Goal: Task Accomplishment & Management: Use online tool/utility

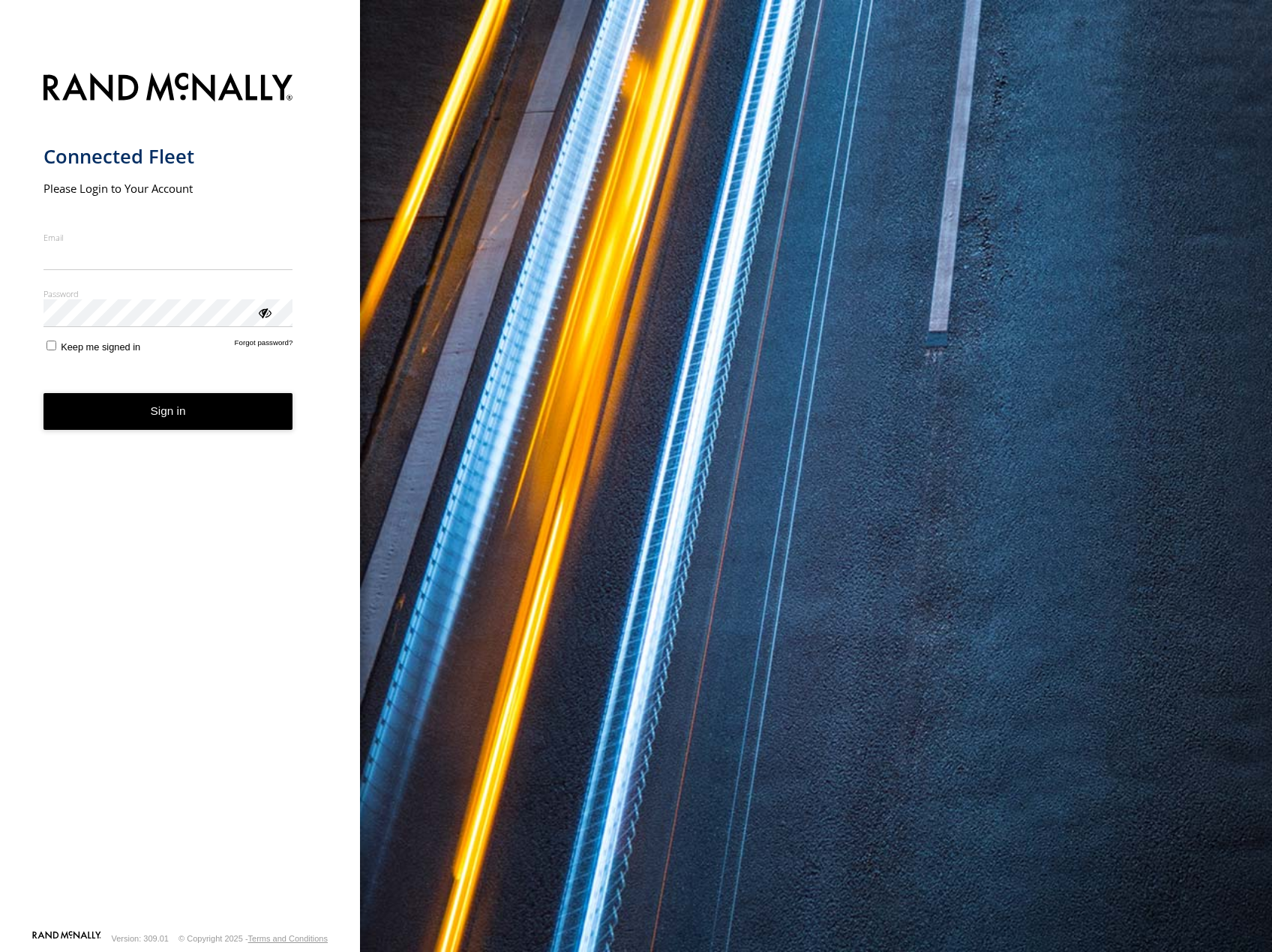
type input "**********"
click at [187, 425] on button "Sign in" at bounding box center [168, 411] width 249 height 37
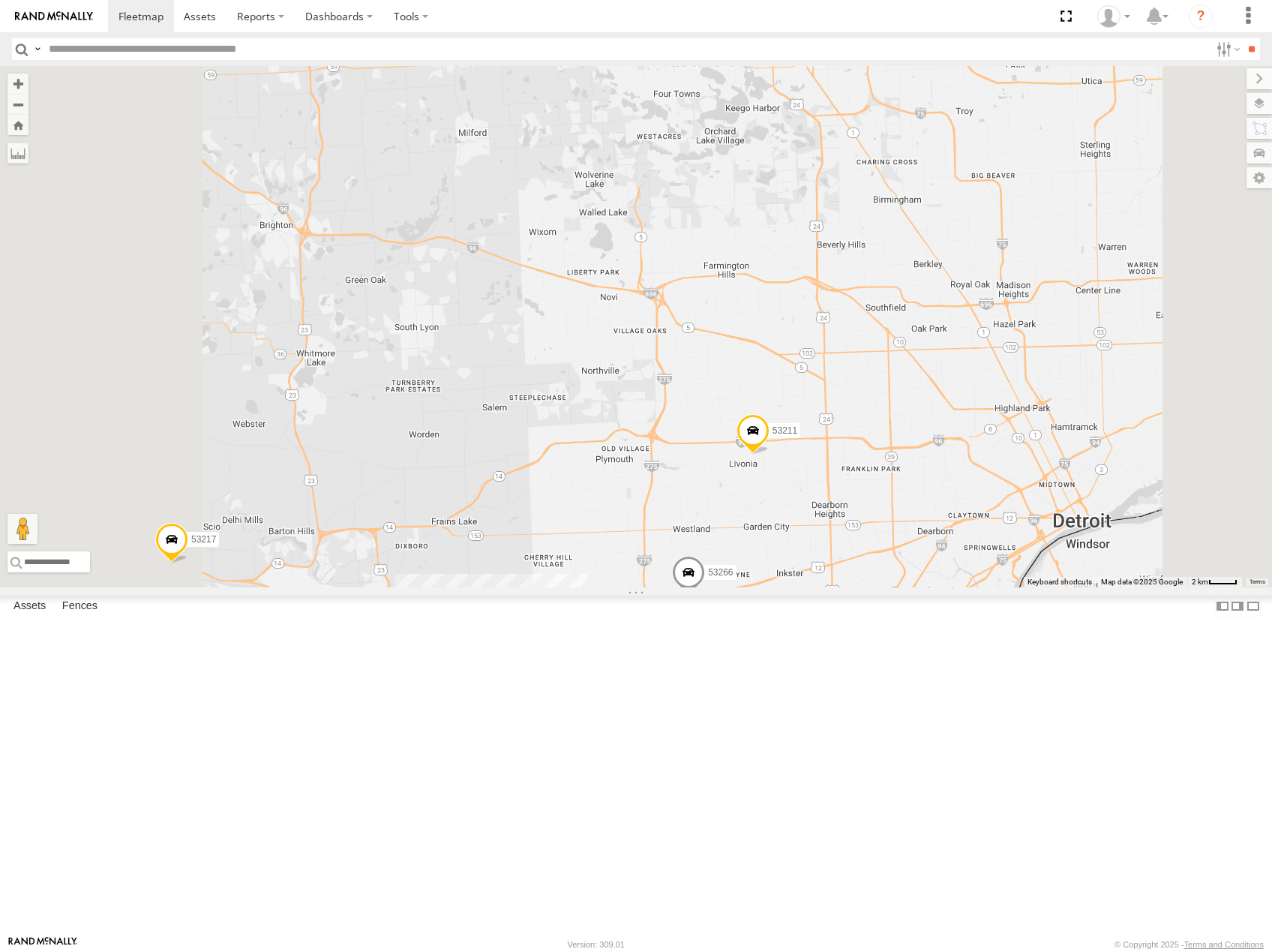
drag, startPoint x: 1018, startPoint y: 373, endPoint x: 1022, endPoint y: 336, distance: 37.2
click at [1022, 336] on div "53281 53264 53216 53247 53210 53103 53145 53152 53142 53137 53249 53241 53141 5…" at bounding box center [636, 326] width 1272 height 521
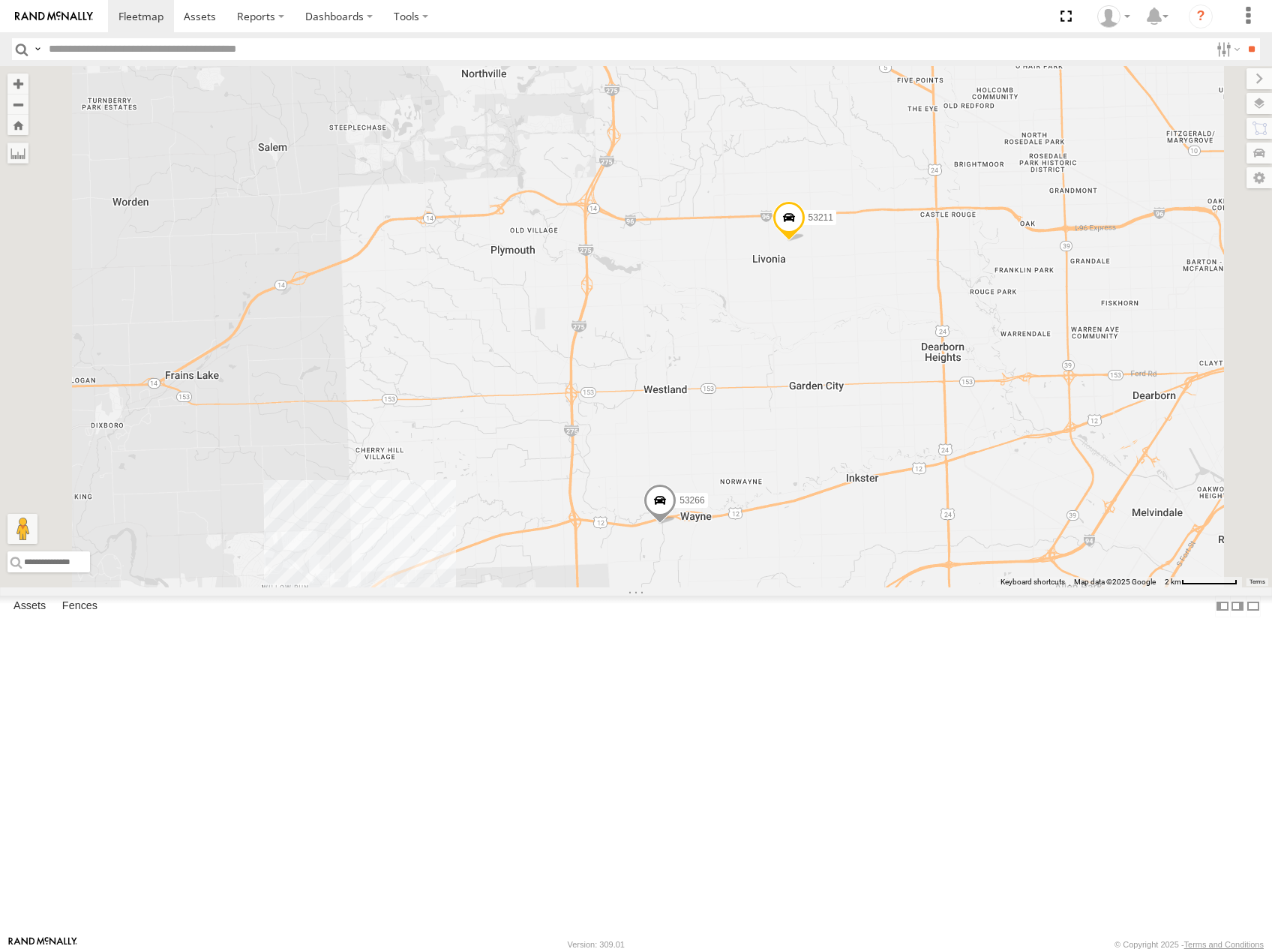
drag, startPoint x: 992, startPoint y: 510, endPoint x: 1007, endPoint y: 467, distance: 45.5
click at [1007, 472] on div "53281 53264 53216 53247 53210 53103 53145 53152 53142 53137 53249 53241 53141 5…" at bounding box center [636, 326] width 1272 height 521
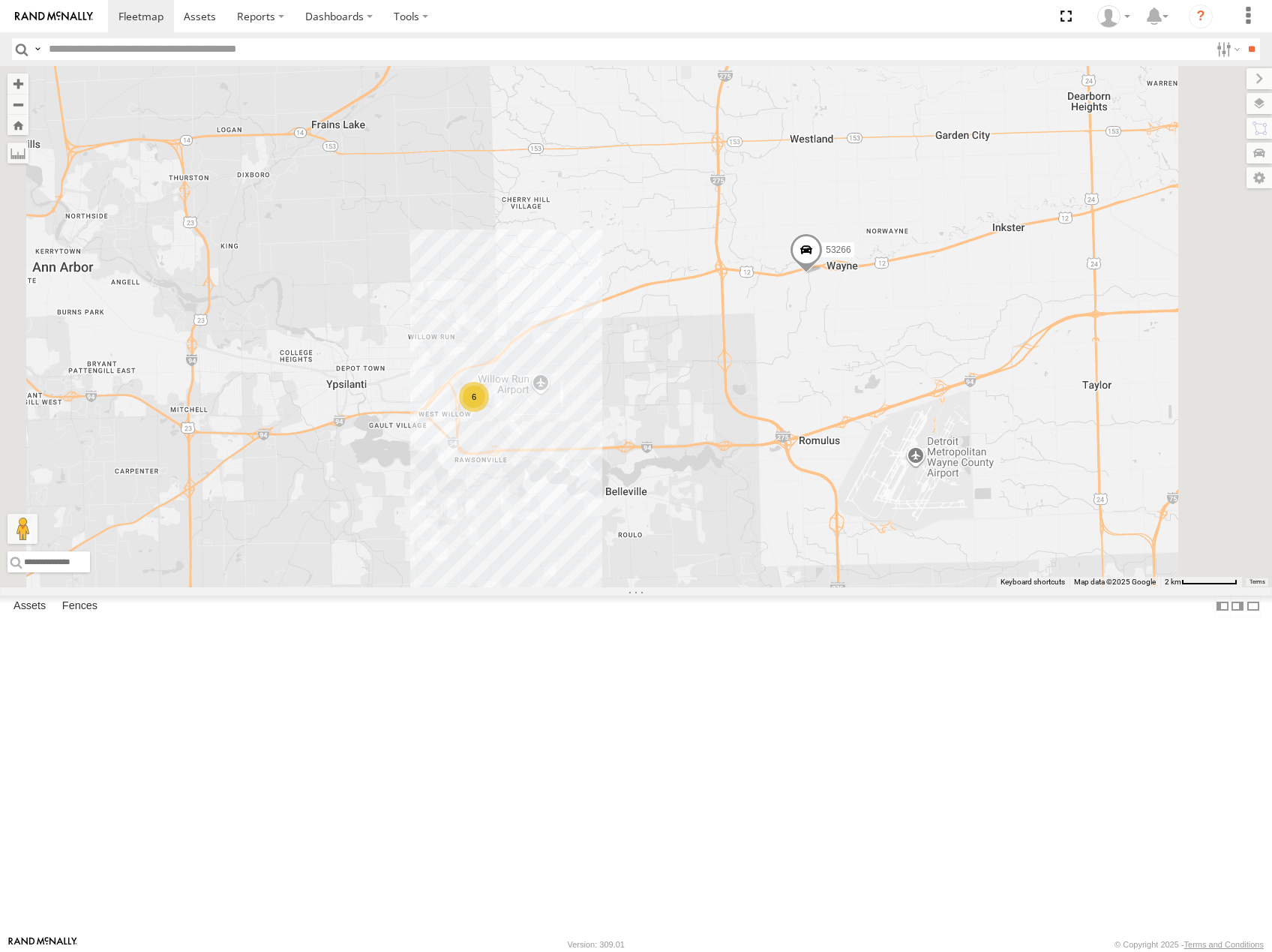
drag, startPoint x: 921, startPoint y: 574, endPoint x: 969, endPoint y: 537, distance: 60.6
click at [969, 537] on div "53281 53264 53216 53247 53210 53103 53145 53152 53142 53137 53249 53241 53141 5…" at bounding box center [636, 326] width 1272 height 521
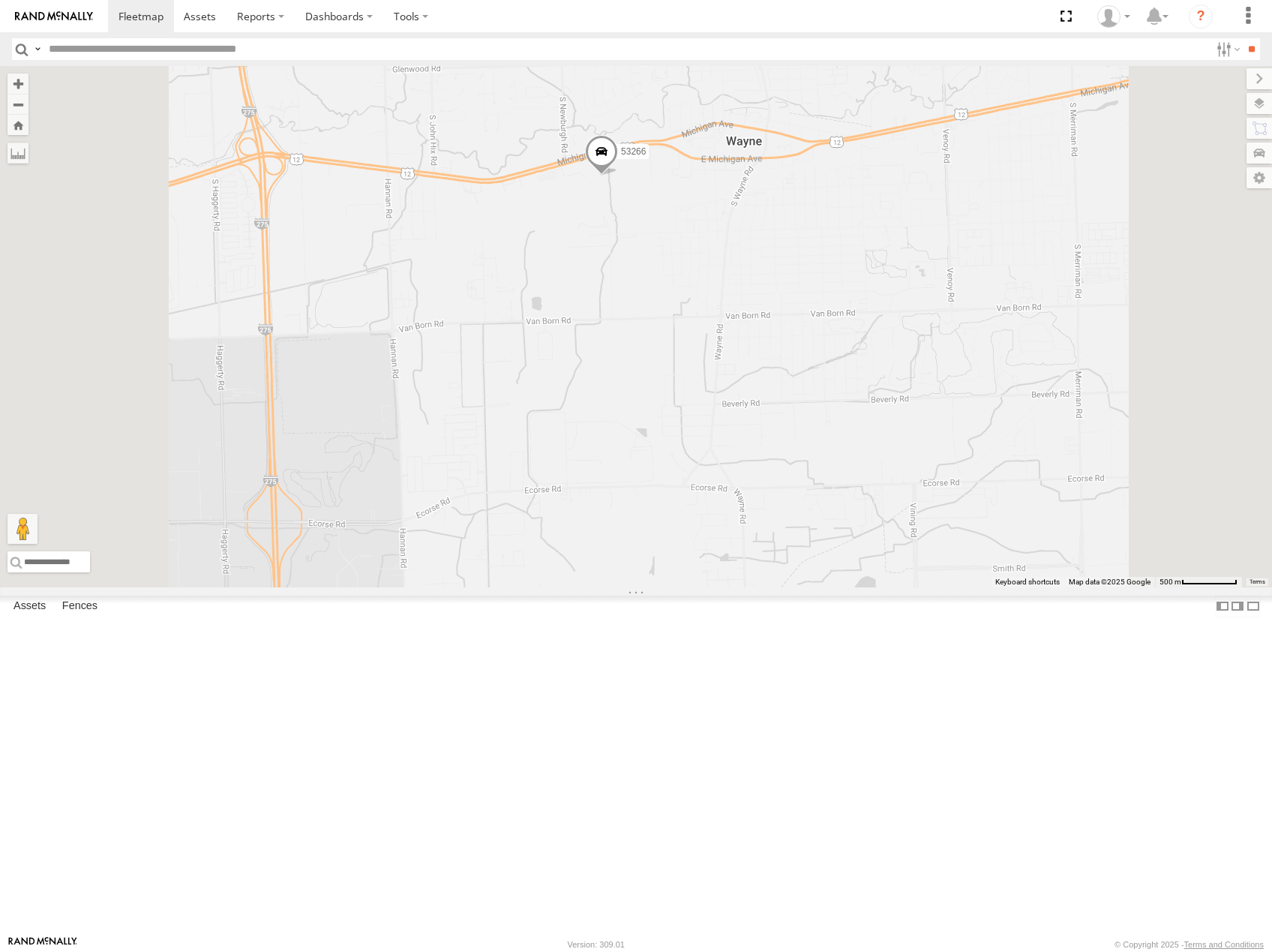
click at [1259, 104] on label at bounding box center [1259, 104] width 26 height 21
click at [0, 0] on label "Basemaps" at bounding box center [0, 0] width 0 height 0
click at [0, 0] on span "Satellite" at bounding box center [0, 0] width 0 height 0
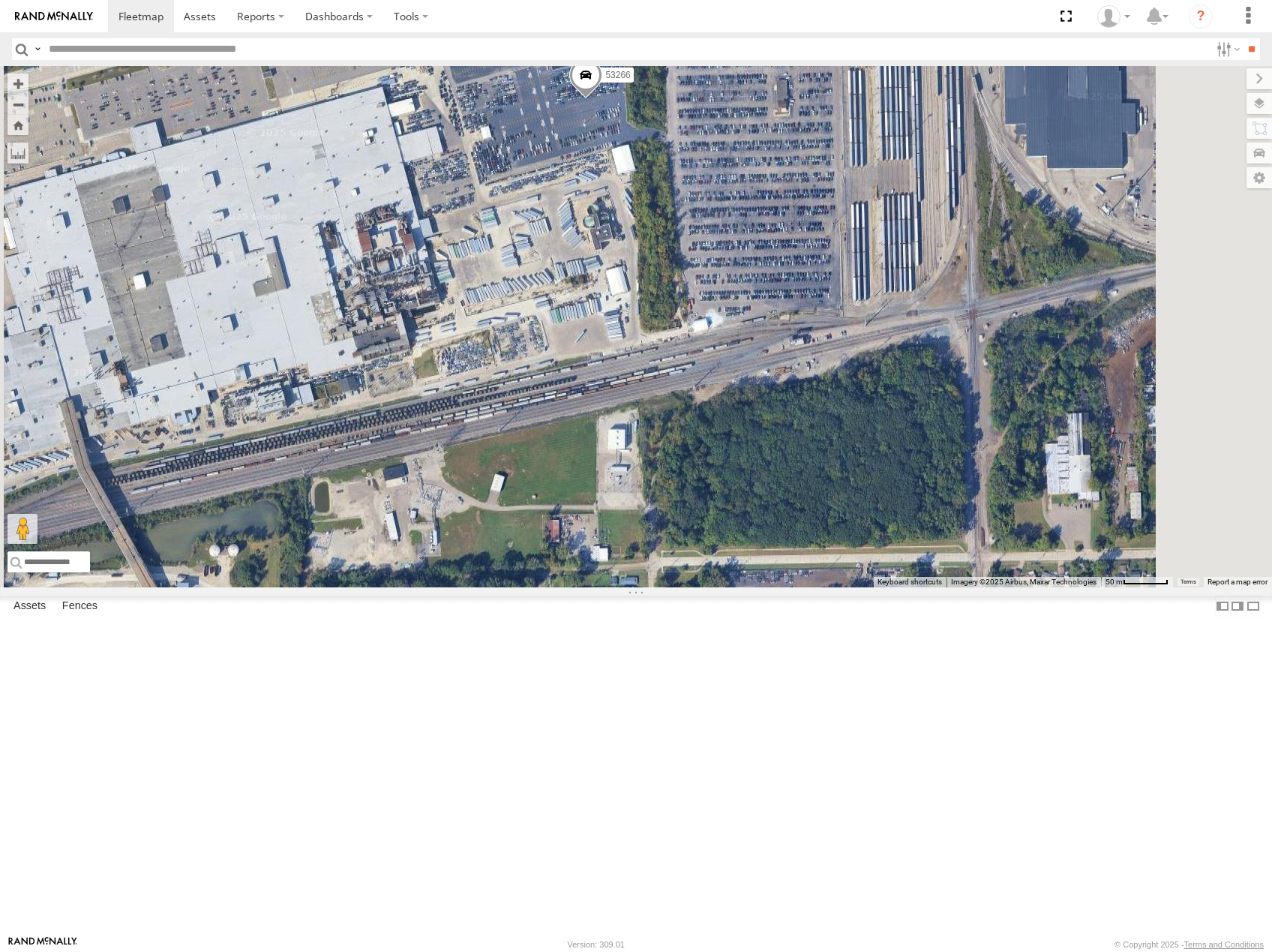
click at [602, 99] on span at bounding box center [586, 79] width 33 height 41
click at [606, 82] on label at bounding box center [591, 76] width 29 height 10
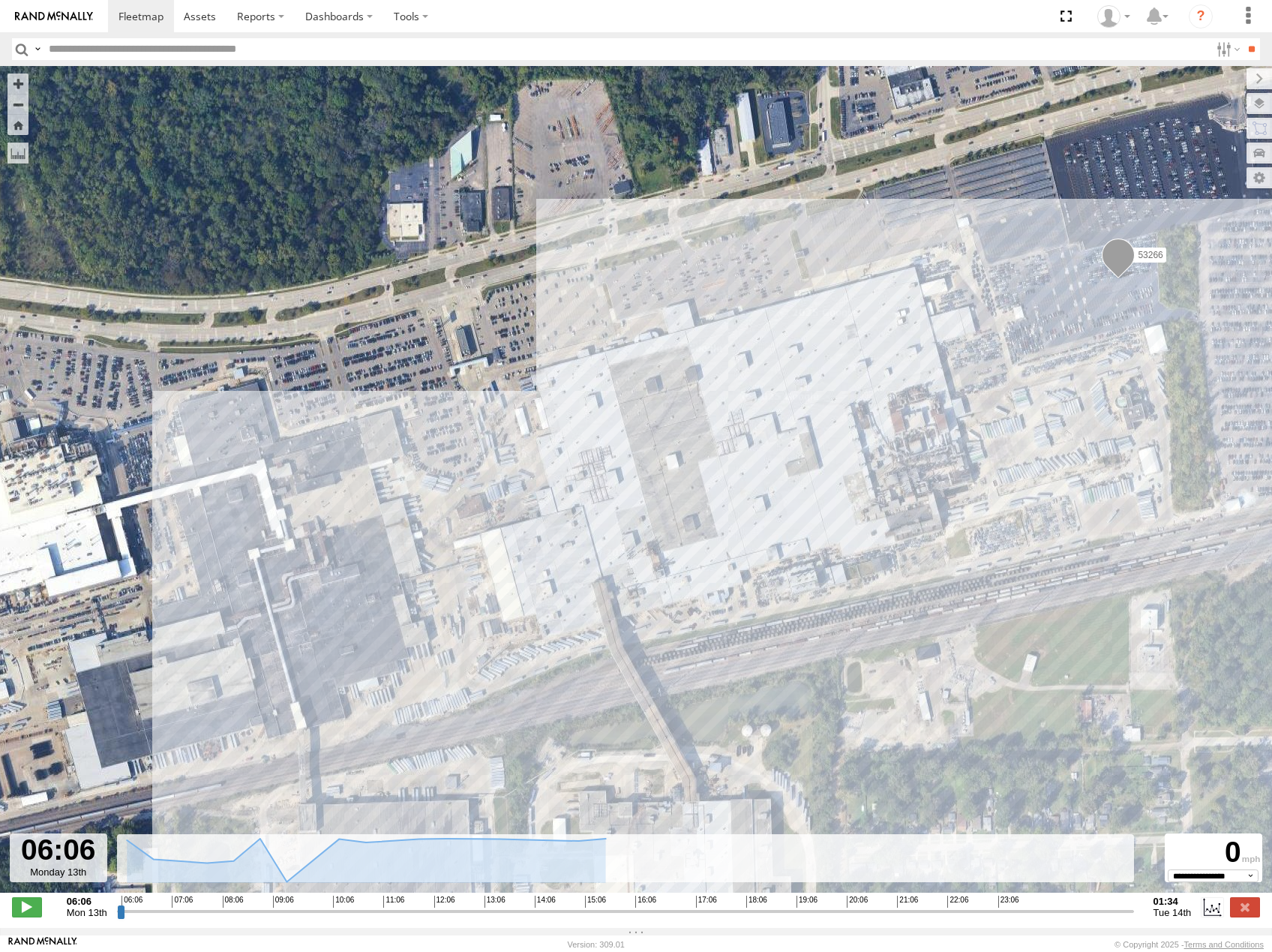
drag, startPoint x: 784, startPoint y: 530, endPoint x: 743, endPoint y: 399, distance: 137.3
click at [748, 399] on div "53266" at bounding box center [636, 487] width 1272 height 842
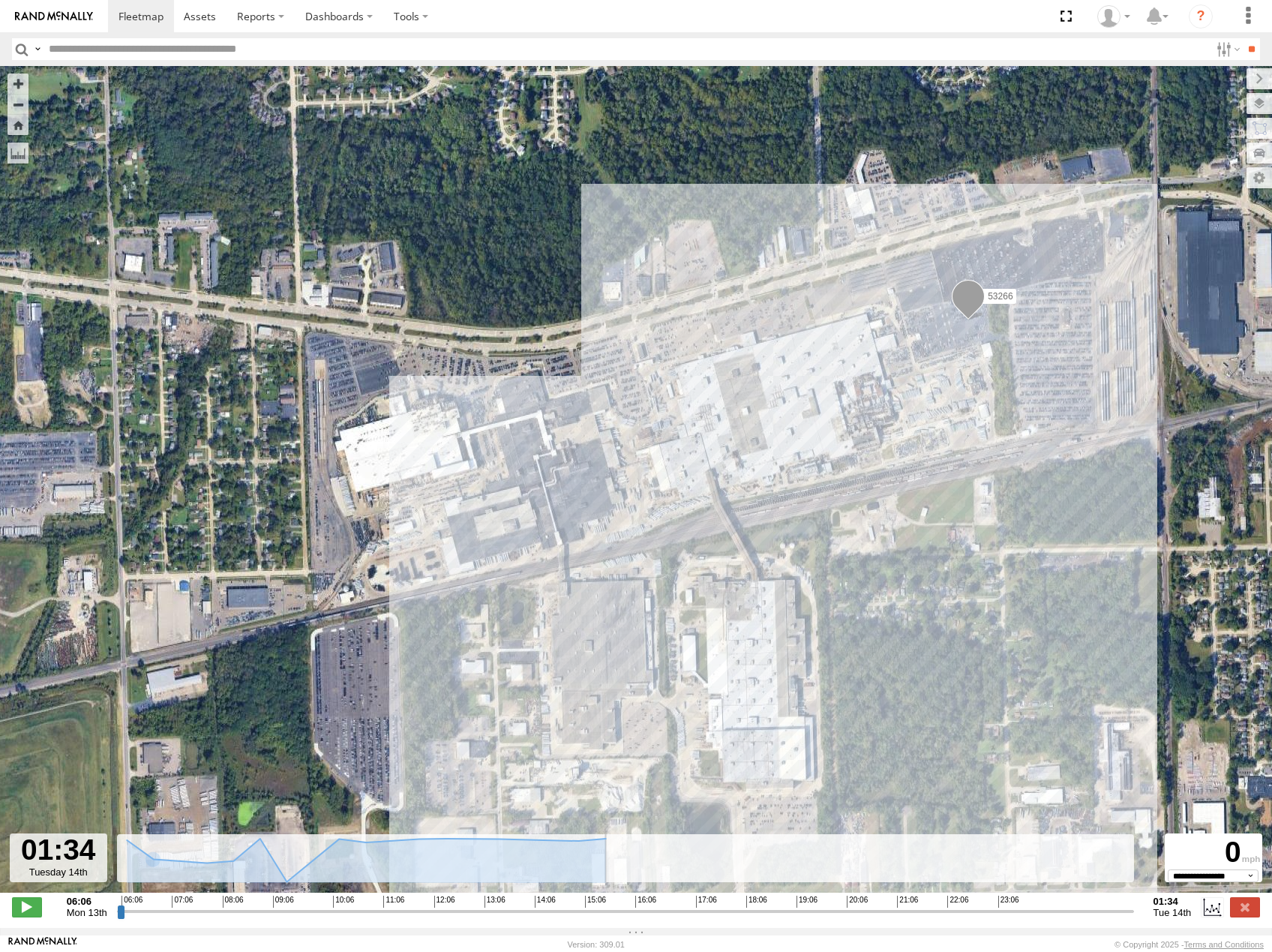
drag, startPoint x: 123, startPoint y: 918, endPoint x: 1144, endPoint y: 851, distance: 1023.2
type input "**********"
click at [1134, 903] on input "range" at bounding box center [625, 910] width 1017 height 14
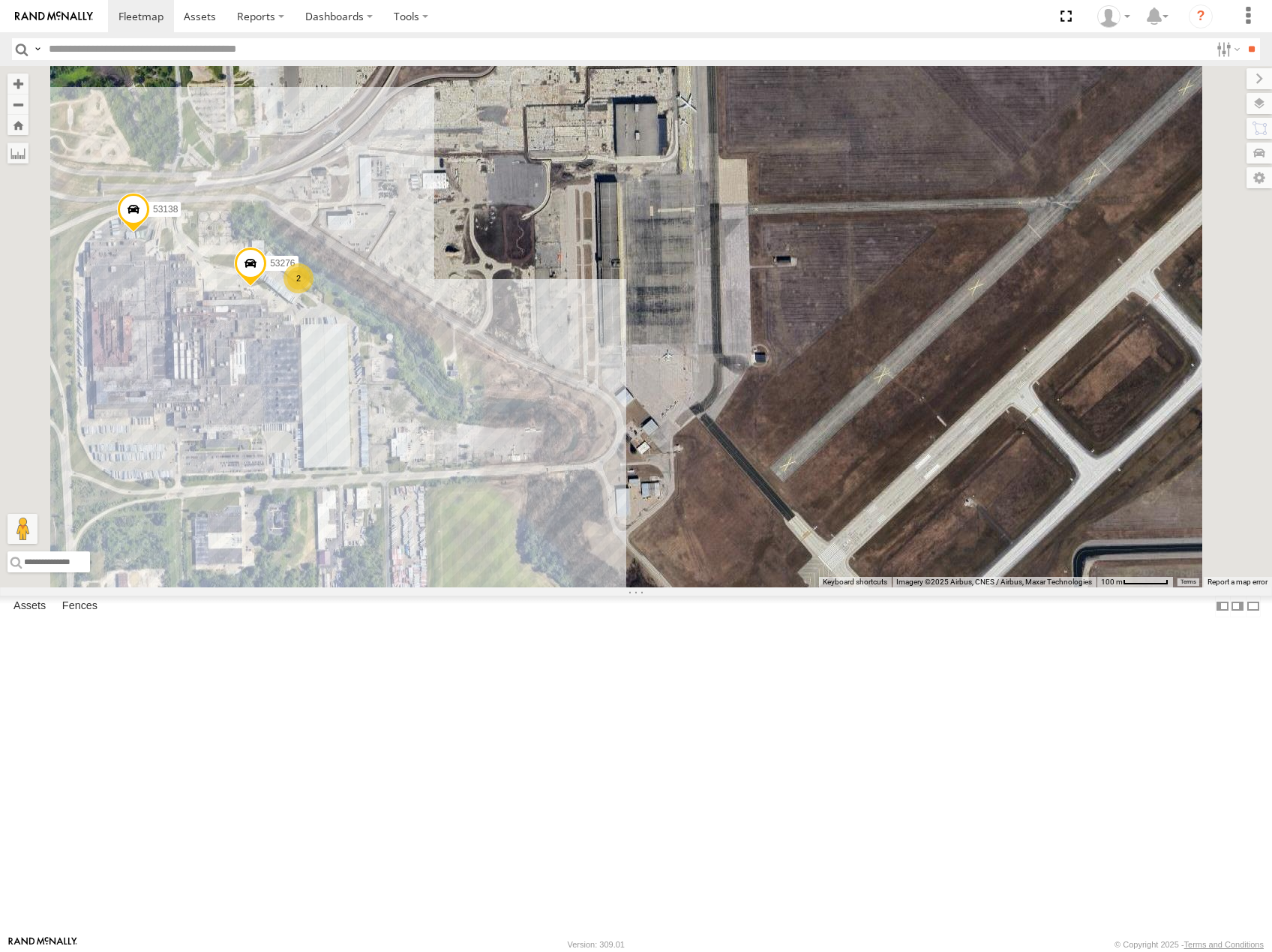
drag, startPoint x: 628, startPoint y: 547, endPoint x: 1032, endPoint y: 489, distance: 408.1
click at [1032, 489] on div "53266 53217 53211 53138 53276 2" at bounding box center [636, 326] width 1272 height 521
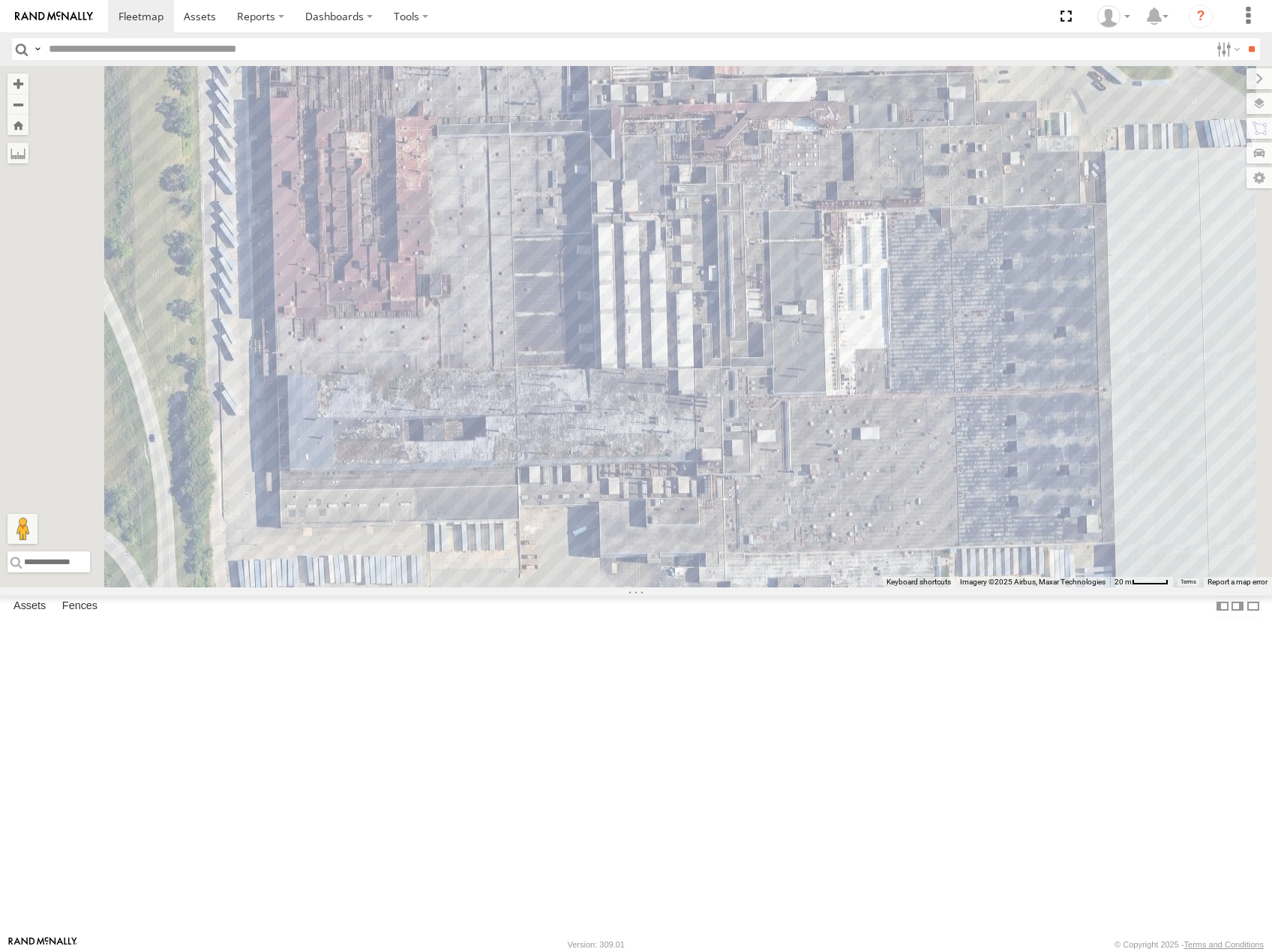
drag, startPoint x: 1075, startPoint y: 456, endPoint x: 891, endPoint y: 508, distance: 191.2
click at [892, 508] on div "53266 53217 53211 53138 53276 53280 53251 53278 53236" at bounding box center [636, 326] width 1272 height 521
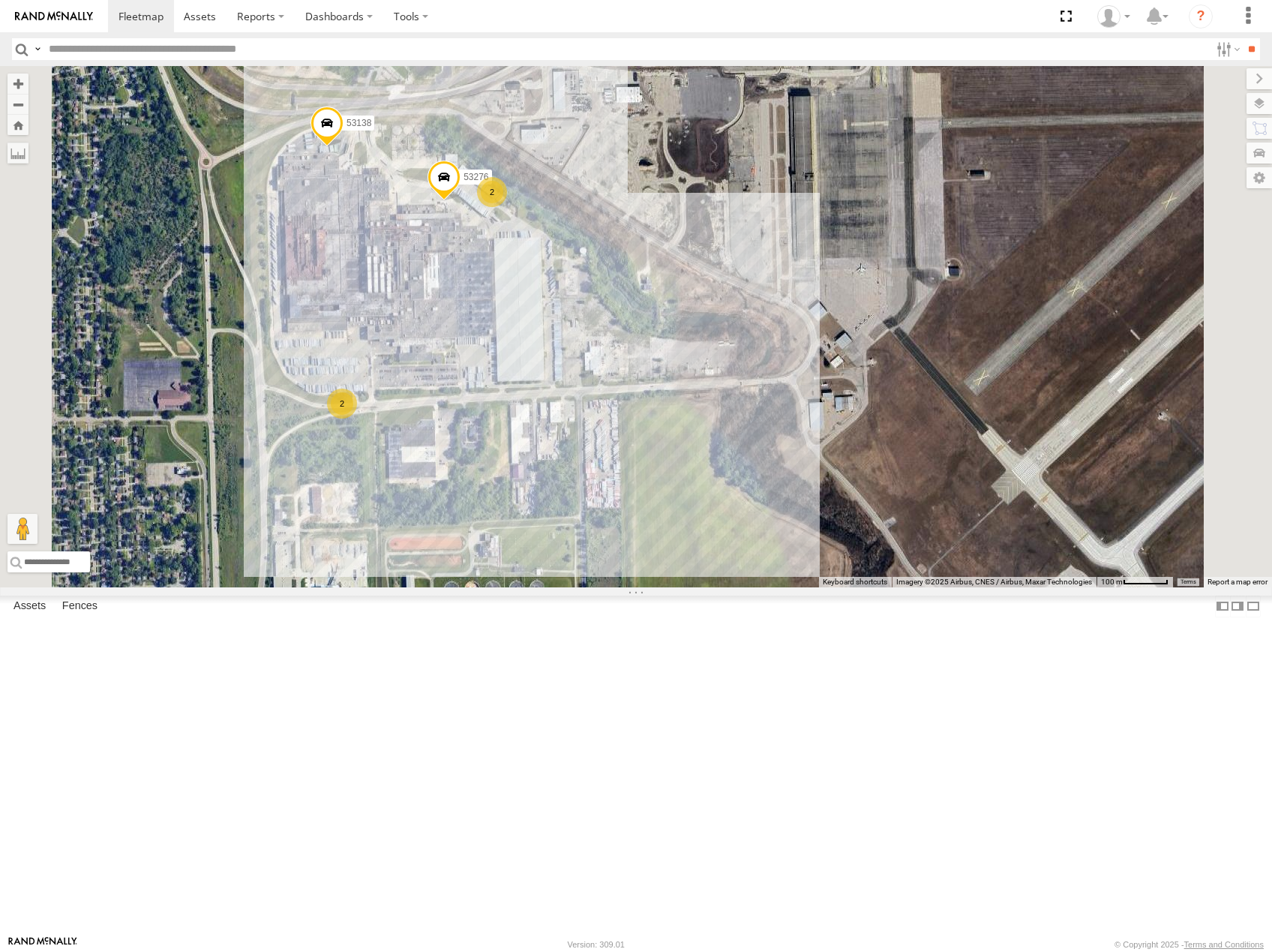
drag, startPoint x: 704, startPoint y: 495, endPoint x: 803, endPoint y: 463, distance: 104.0
click at [803, 463] on div "53281 53264 53216 53247 53210 53103 53152 53142 53137 53249 53241 53141 53232 5…" at bounding box center [636, 326] width 1272 height 521
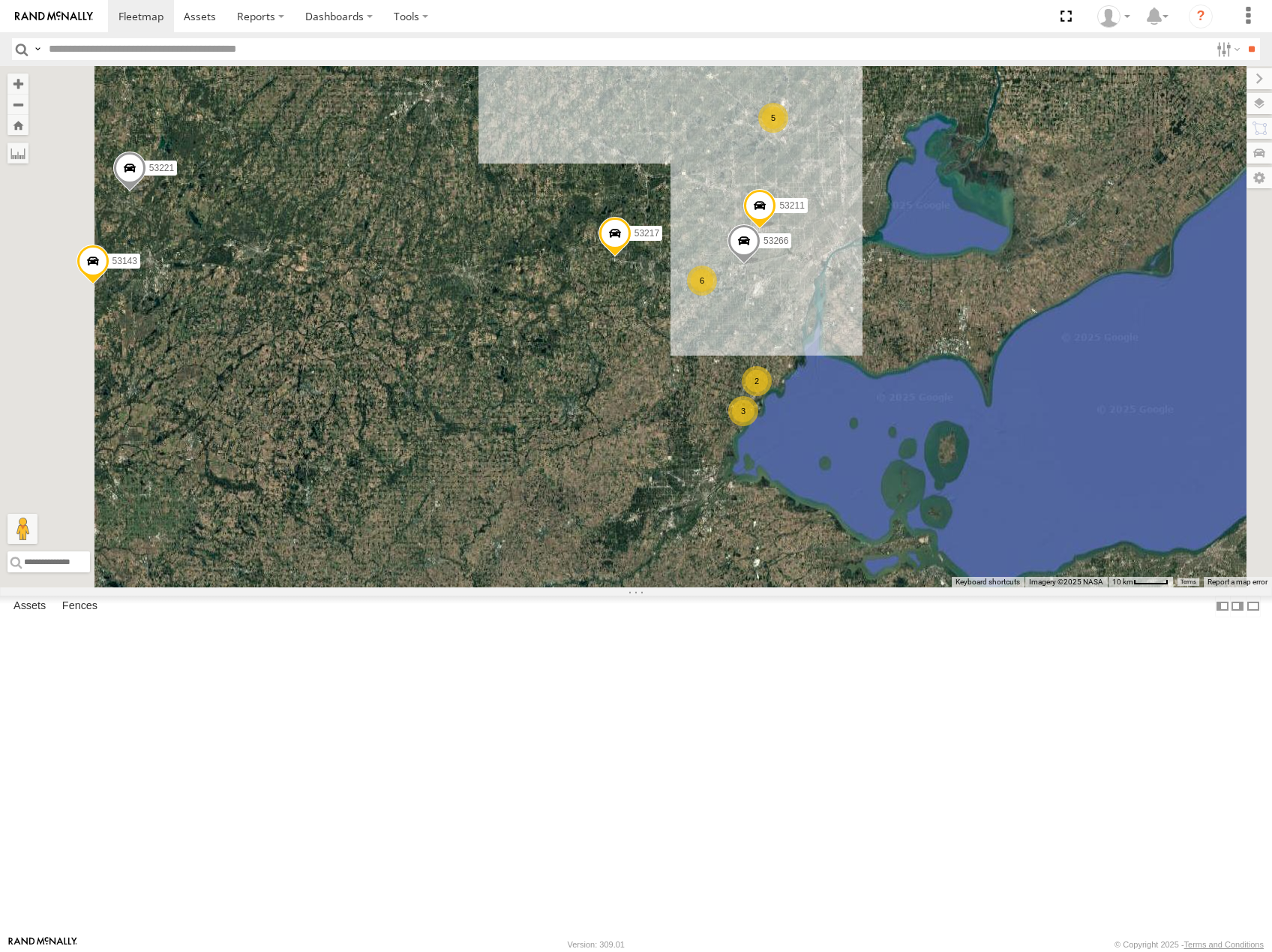
drag, startPoint x: 1024, startPoint y: 539, endPoint x: 1007, endPoint y: 496, distance: 46.2
click at [1015, 513] on div "53281 53264 53216 53247 53210 53103 53152 53142 53137 53249 53241 53141 53232 5…" at bounding box center [636, 326] width 1272 height 521
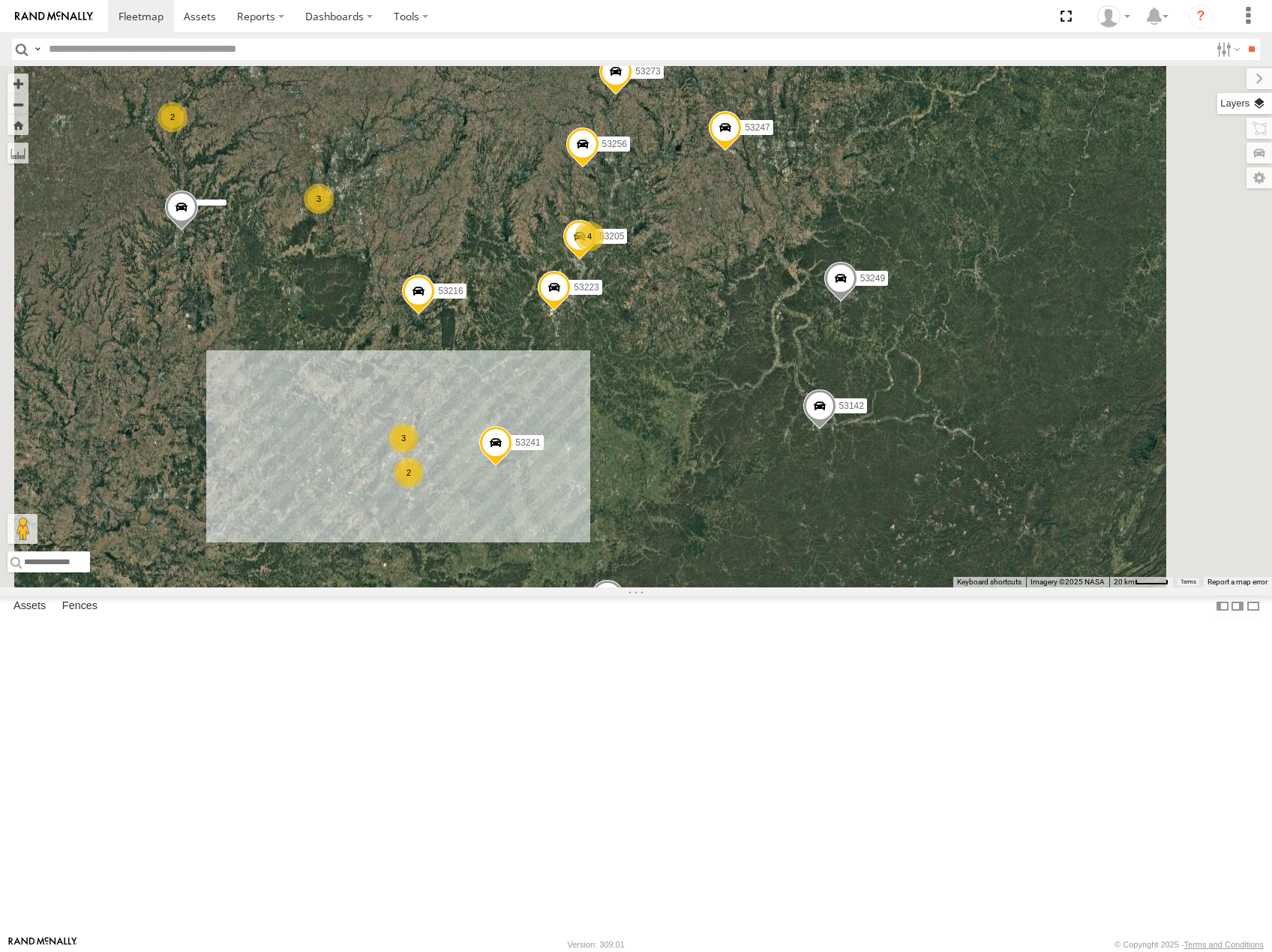
click at [1256, 97] on label at bounding box center [1245, 104] width 55 height 21
click at [0, 0] on div "Basemaps" at bounding box center [0, 0] width 0 height 0
click at [0, 0] on span "Basemaps" at bounding box center [0, 0] width 0 height 0
click at [0, 0] on span "Roadmap" at bounding box center [0, 0] width 0 height 0
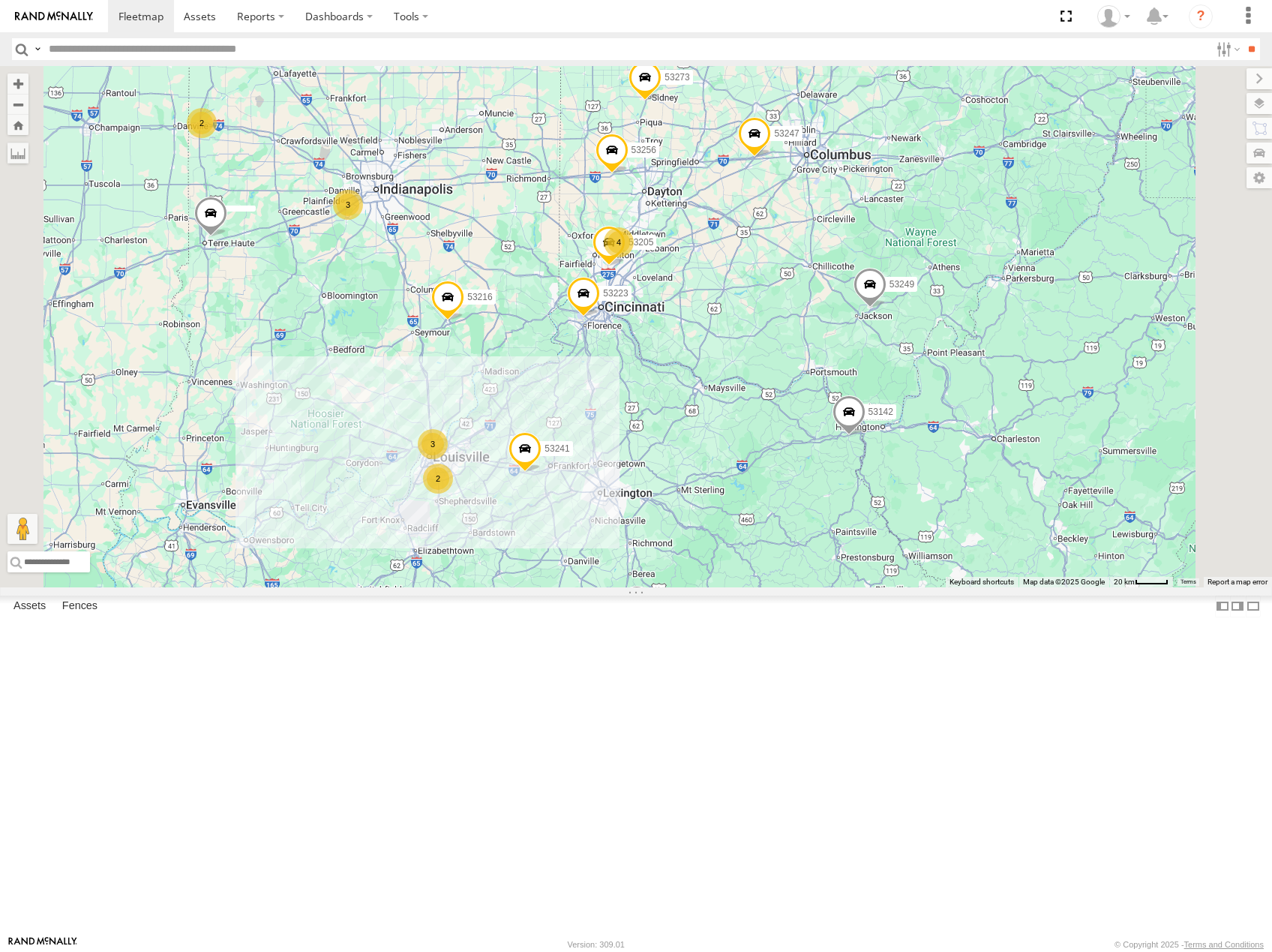
drag, startPoint x: 627, startPoint y: 496, endPoint x: 783, endPoint y: 514, distance: 157.0
click at [781, 514] on div "53216 53223 53247 53204 53256 53231 53152 53273 53142 53249 53241 53292 53205 5…" at bounding box center [636, 326] width 1272 height 521
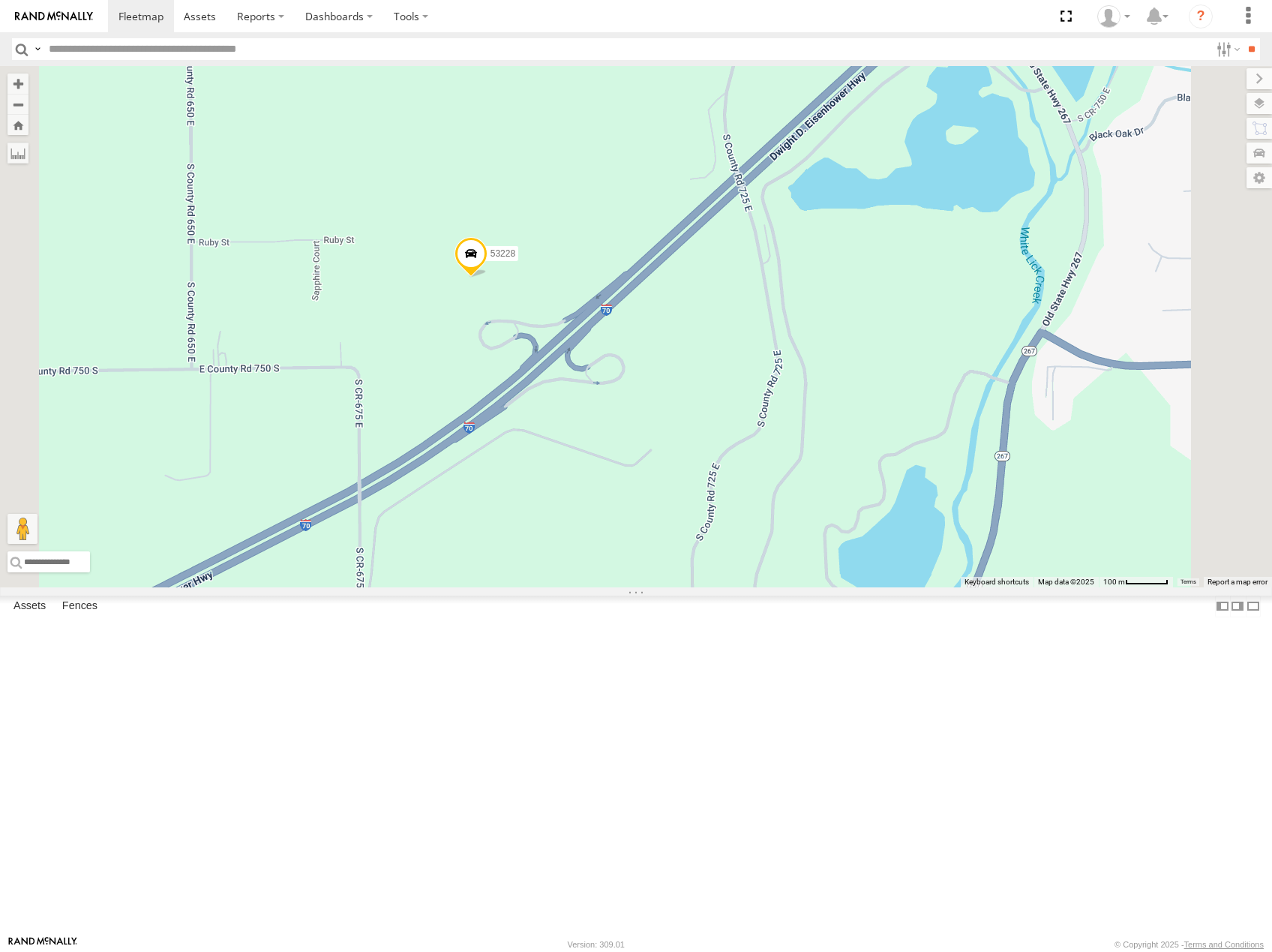
click at [0, 0] on span "Satellite" at bounding box center [0, 0] width 0 height 0
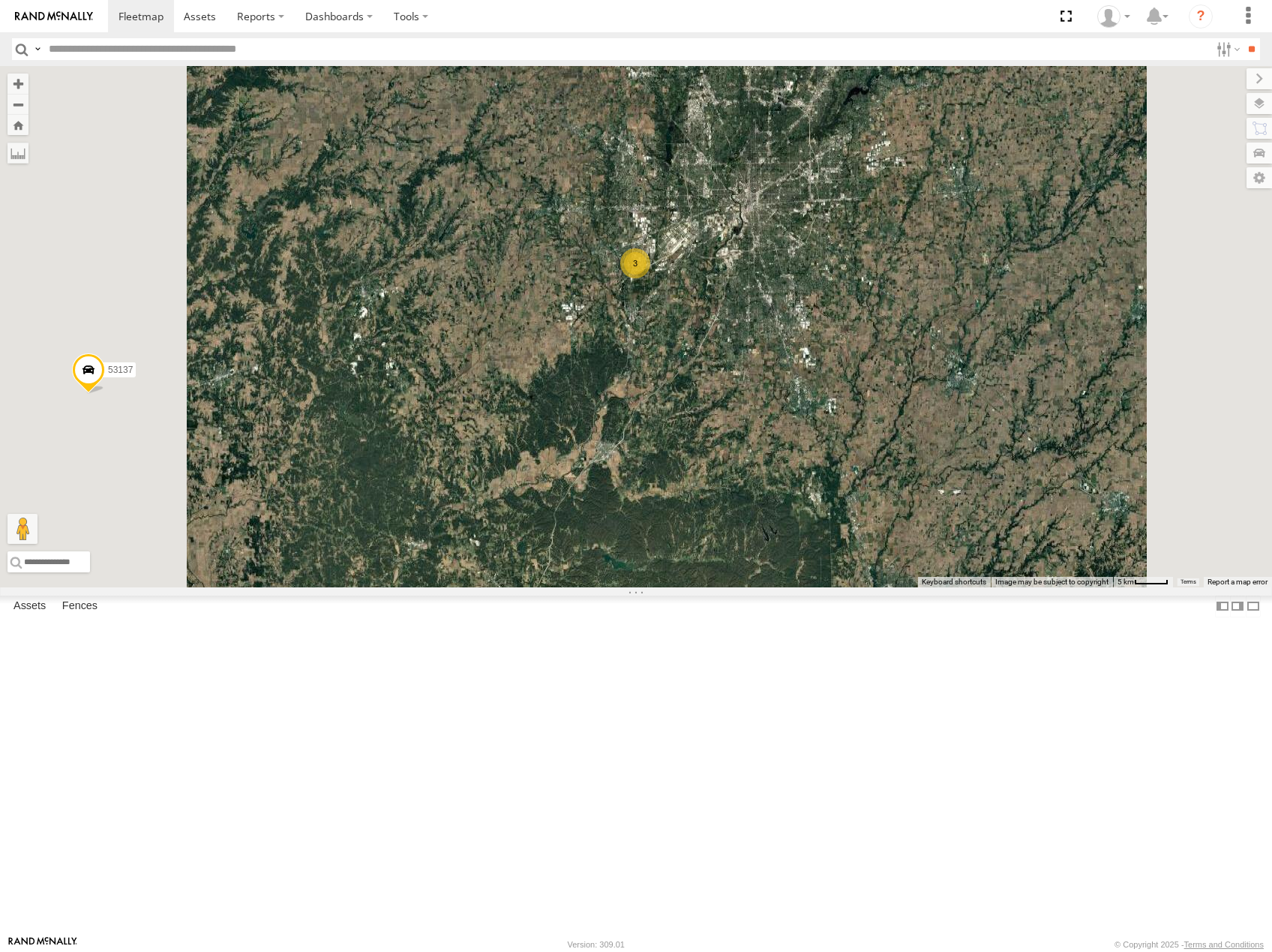
click at [0, 0] on span "Roadmap" at bounding box center [0, 0] width 0 height 0
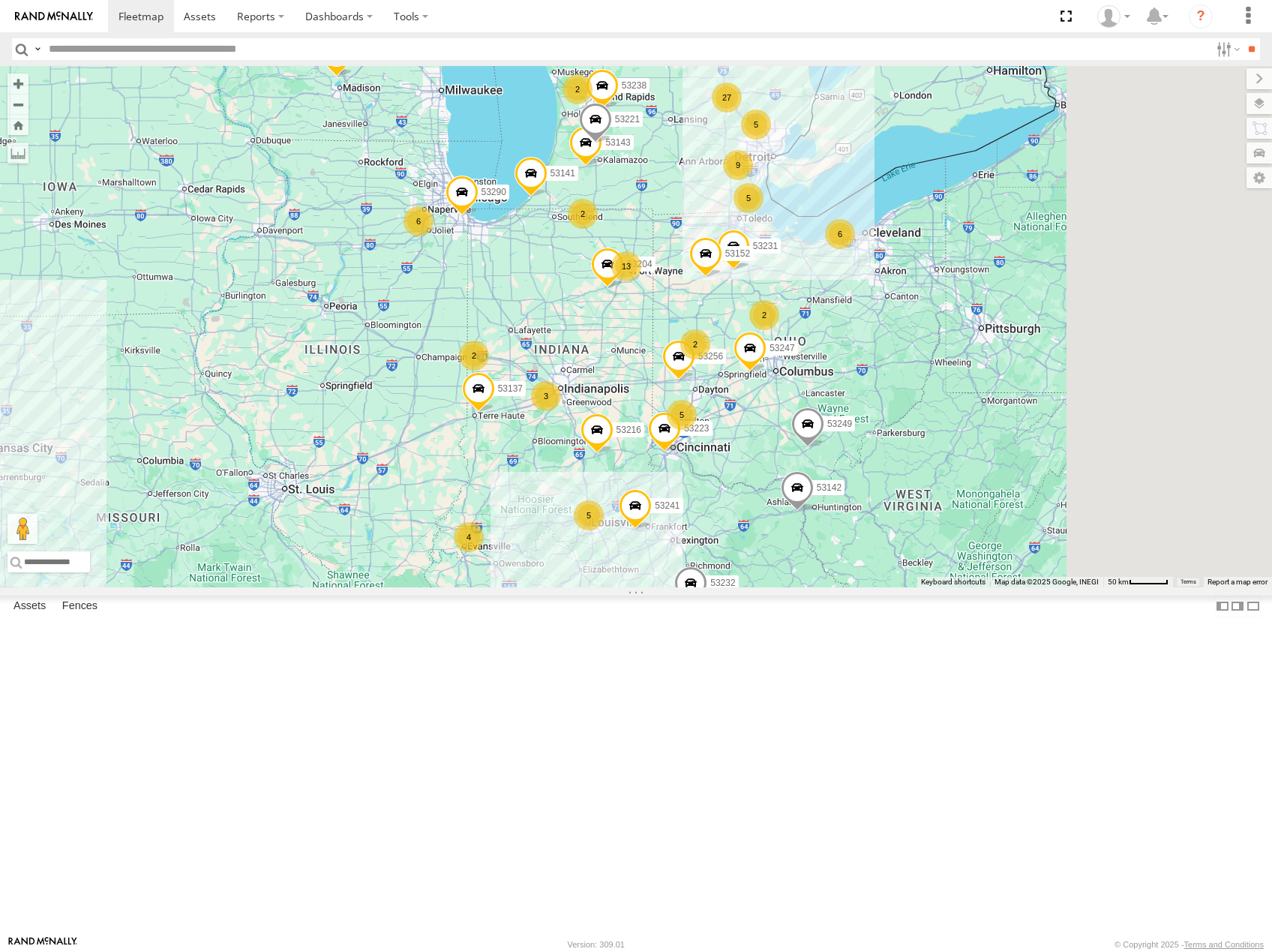
click at [714, 501] on div "53216 53223 53247 53204 53256 53231 53152 53142 53137 53249 53241 53141 53232 5…" at bounding box center [636, 326] width 1272 height 521
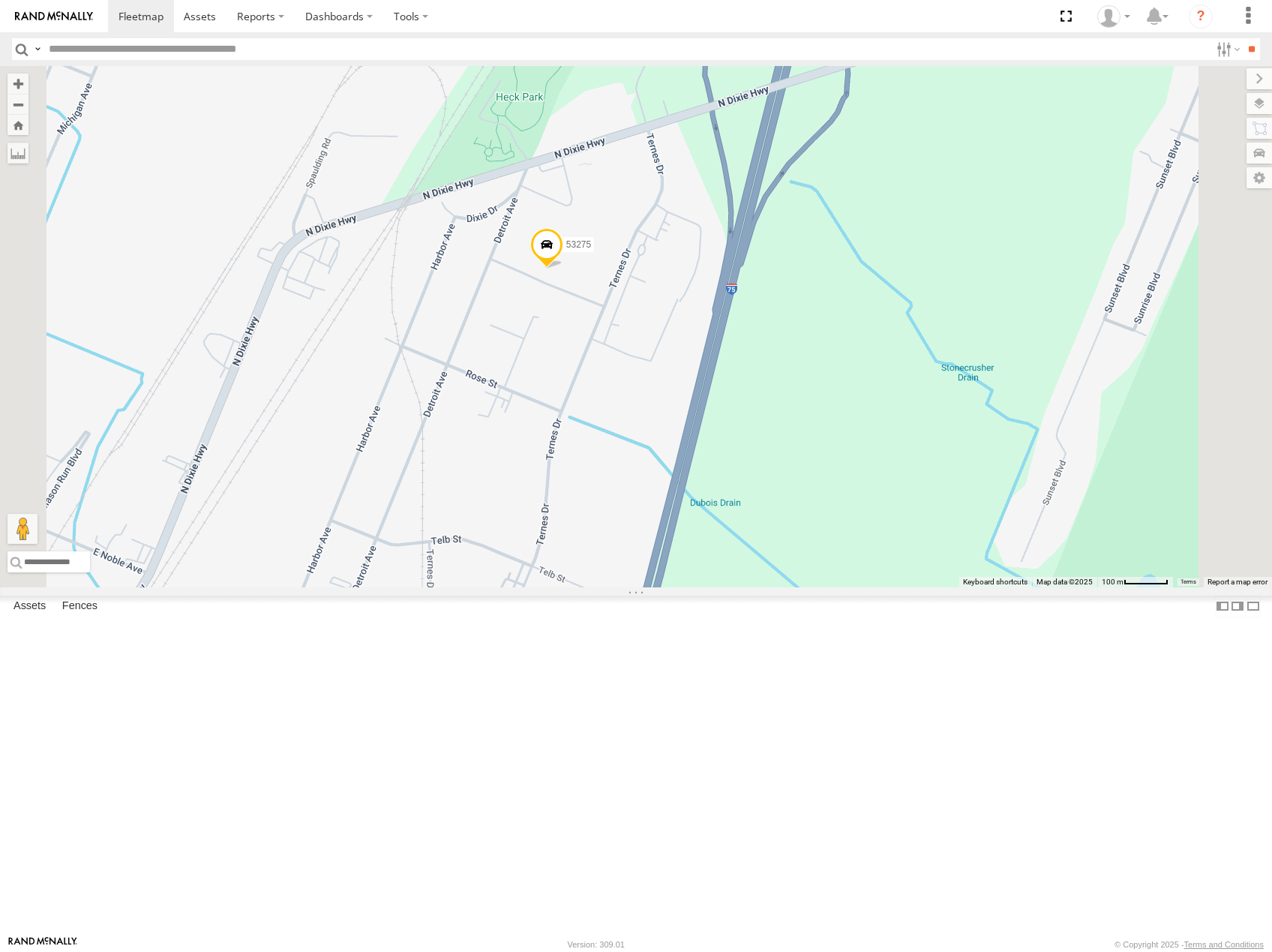
click at [0, 0] on span "Satellite" at bounding box center [0, 0] width 0 height 0
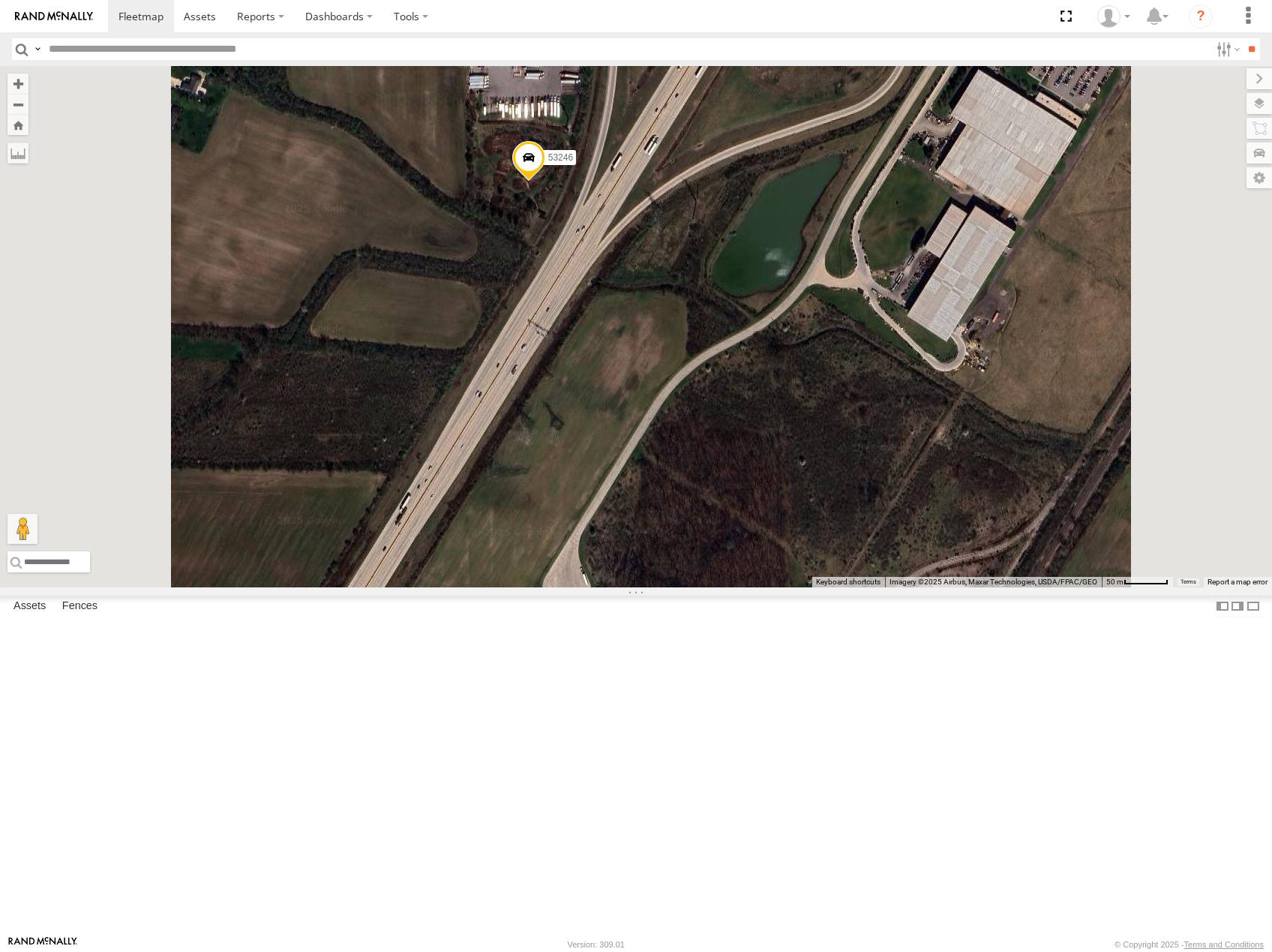
click at [0, 0] on span "Roadmap" at bounding box center [0, 0] width 0 height 0
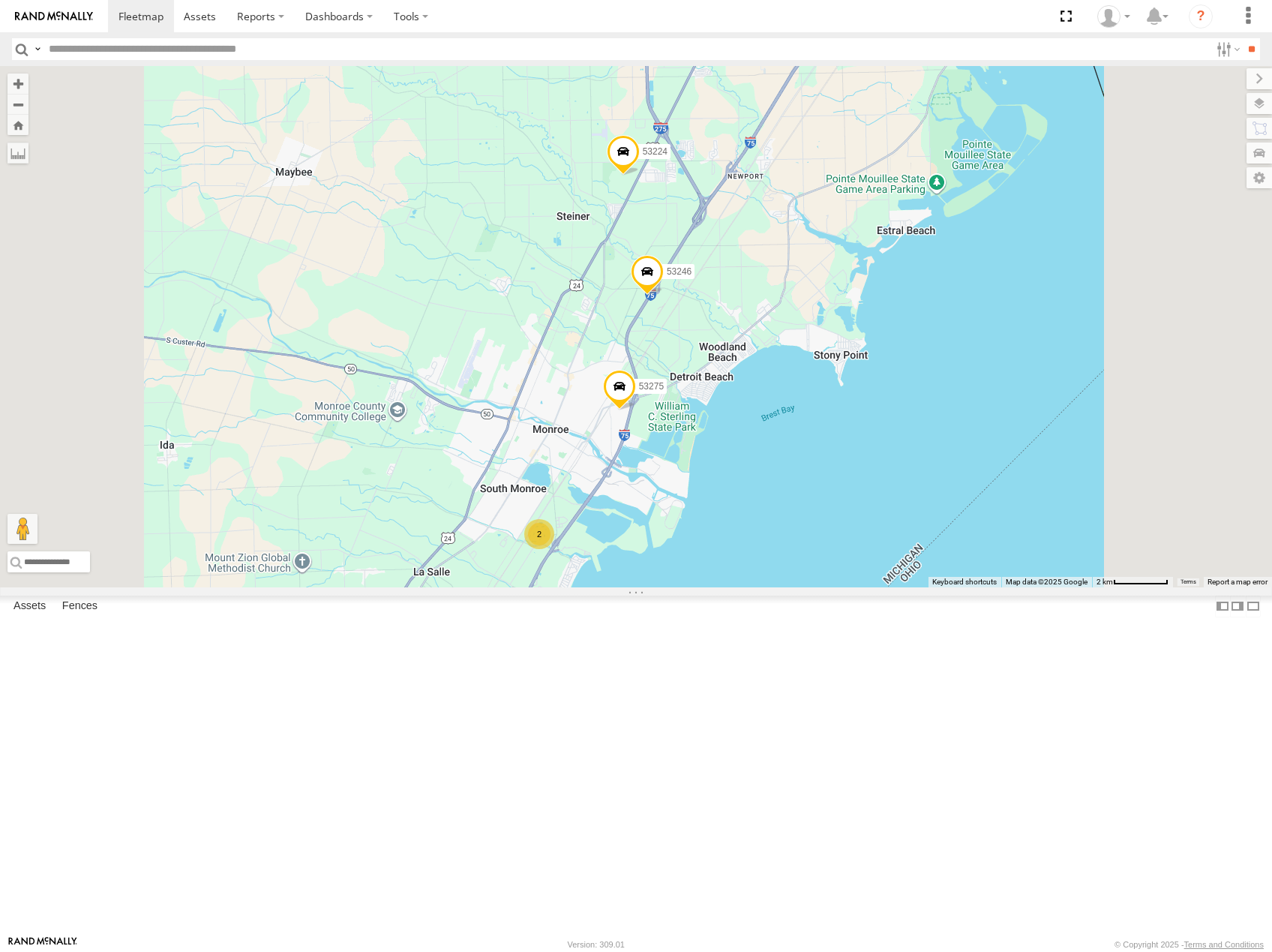
drag, startPoint x: 889, startPoint y: 387, endPoint x: 889, endPoint y: 412, distance: 25.0
click at [889, 412] on div "53216 53223 53247 53204 53256 53231 53152 53142 53137 53249 53241 53141 53232 5…" at bounding box center [636, 326] width 1272 height 521
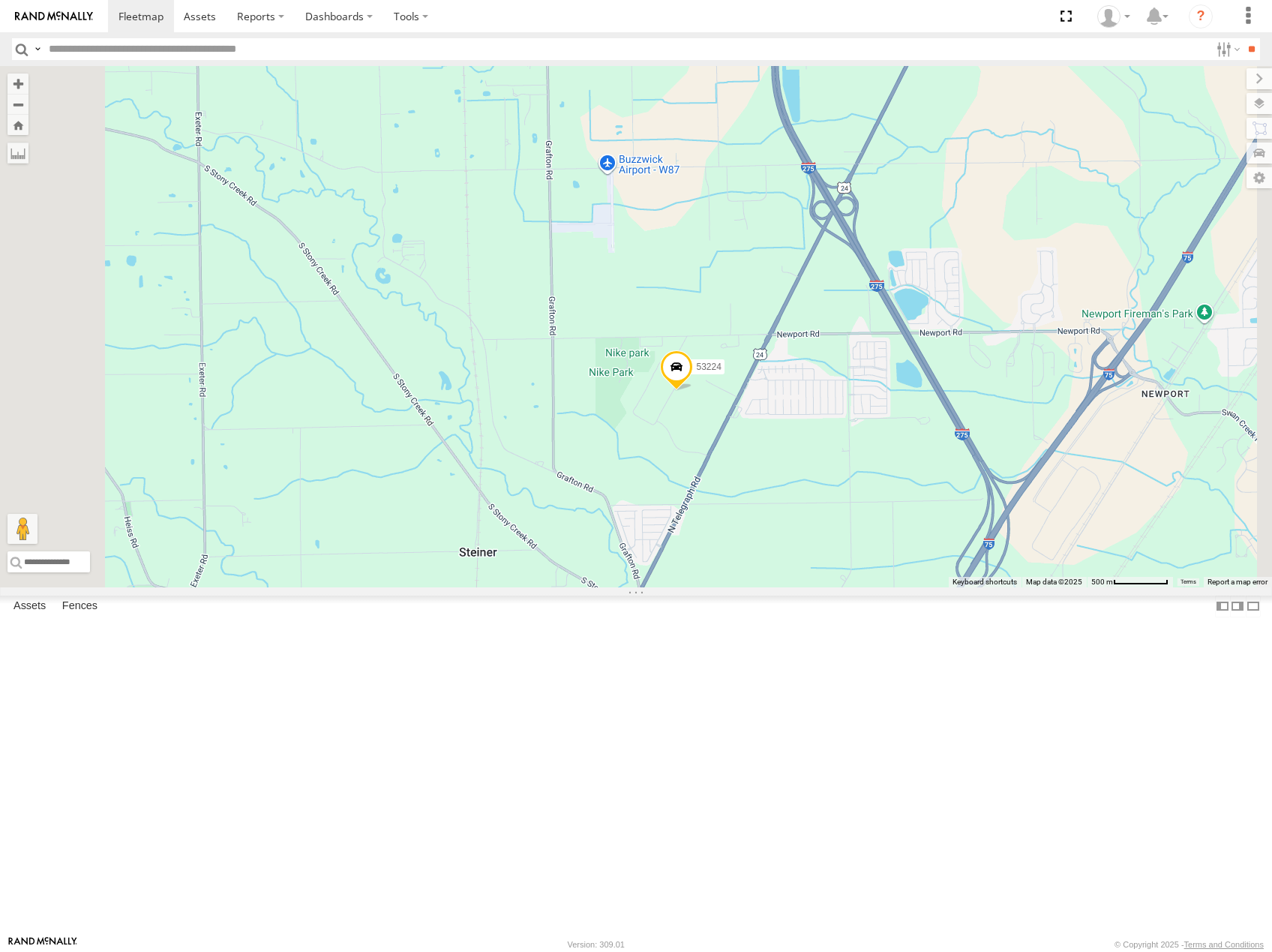
drag, startPoint x: 920, startPoint y: 630, endPoint x: 859, endPoint y: 453, distance: 187.2
click at [859, 455] on div "53216 53223 53247 53204 53256 53231 53152 53142 53137 53249 53241 53141 53232 5…" at bounding box center [636, 326] width 1272 height 521
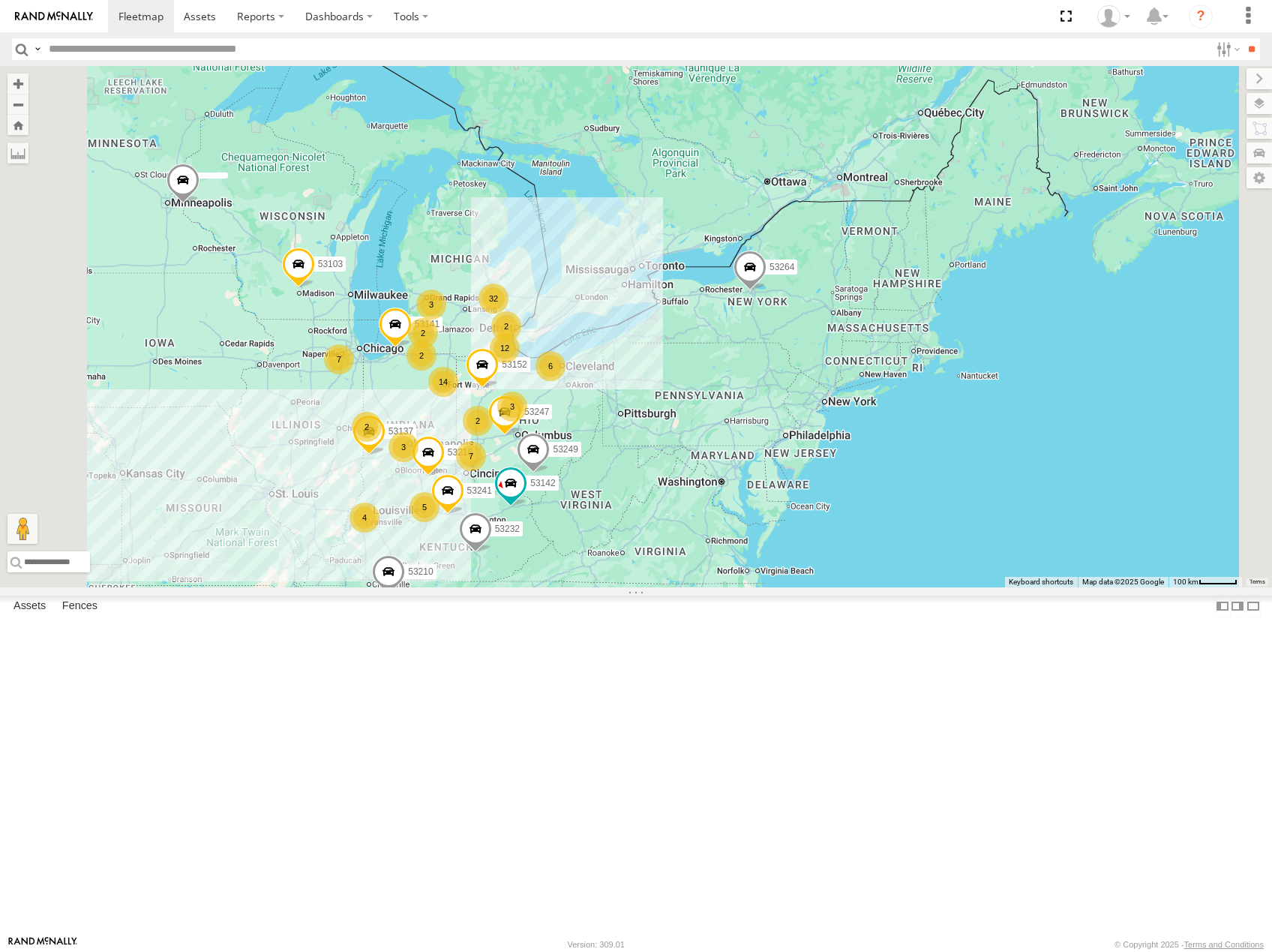
drag, startPoint x: 603, startPoint y: 703, endPoint x: 793, endPoint y: 675, distance: 192.1
click at [793, 587] on div "14 32 4 12 53216 7 2 53247 6 2 5 53210 7 53103 2 3 3 3 53152 2 53142 53137 5324…" at bounding box center [636, 326] width 1272 height 521
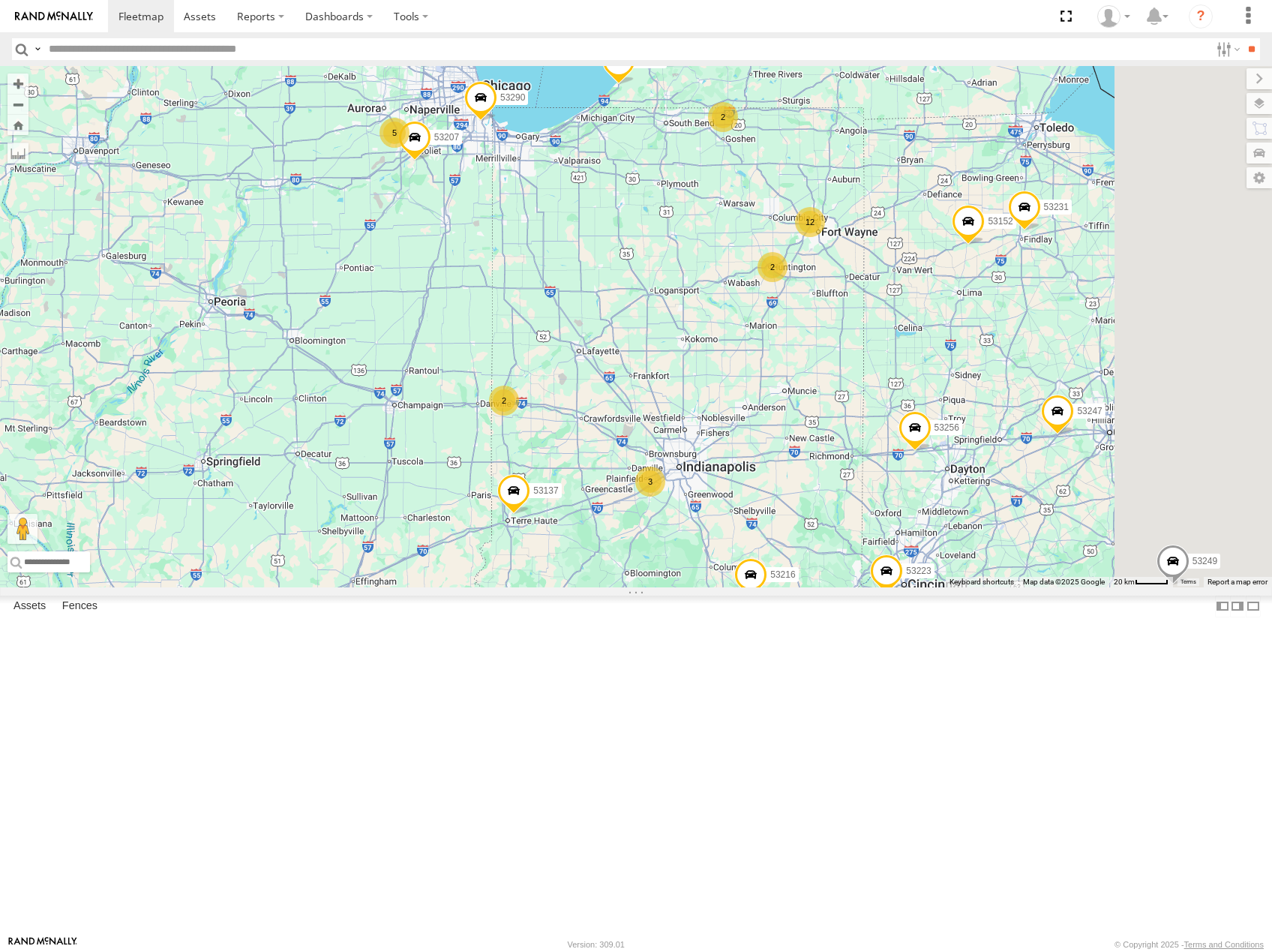
click at [729, 580] on div "53216 53247 53210 53103 53152 53142 53137 53249 53241 53281 53141 53264 53232 5…" at bounding box center [636, 326] width 1272 height 521
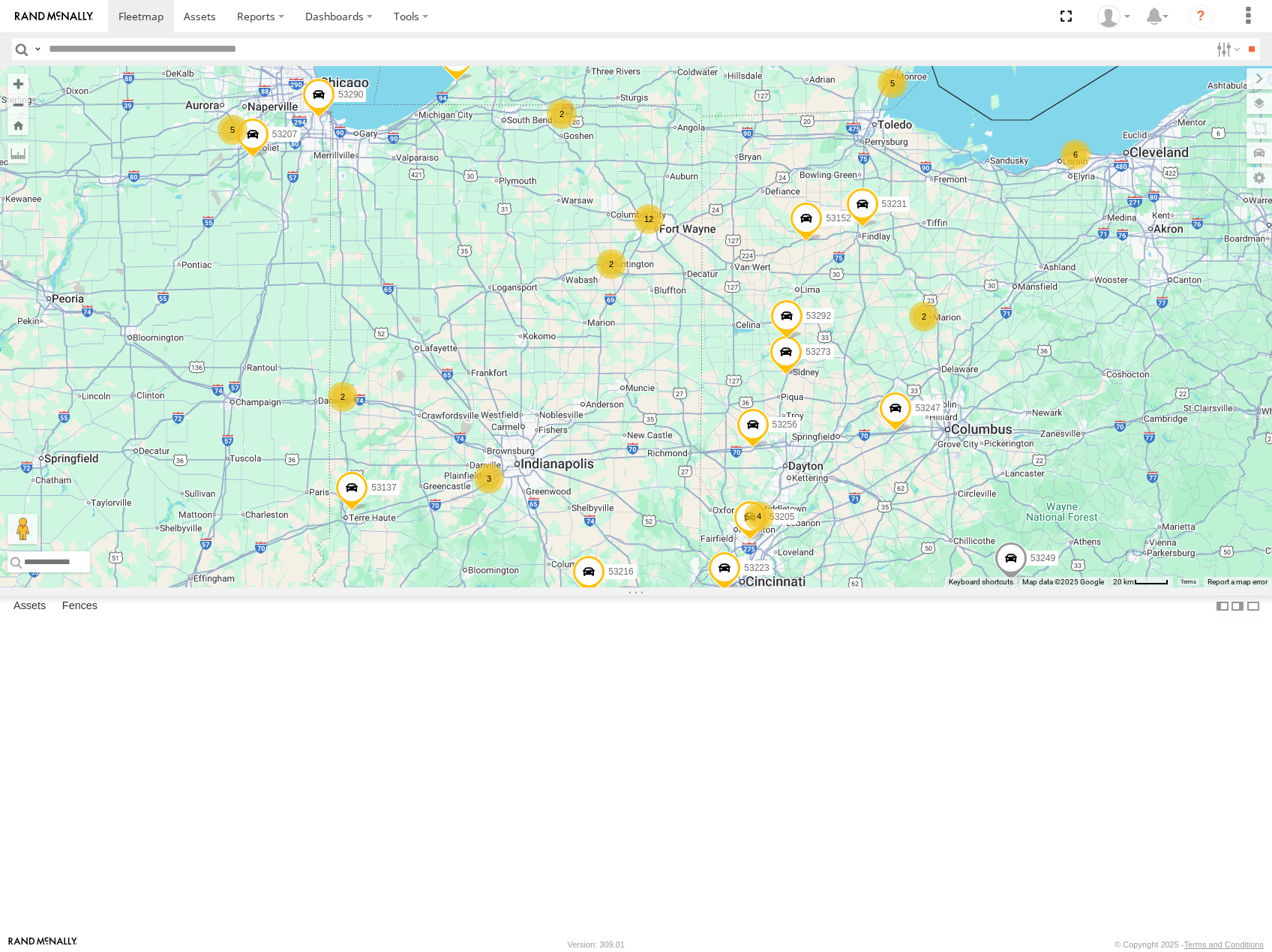
drag, startPoint x: 856, startPoint y: 585, endPoint x: 865, endPoint y: 580, distance: 10.3
click at [865, 580] on div "53216 53247 53210 53103 53152 53142 53137 53249 53241 53281 53141 53264 53232 5…" at bounding box center [636, 326] width 1272 height 521
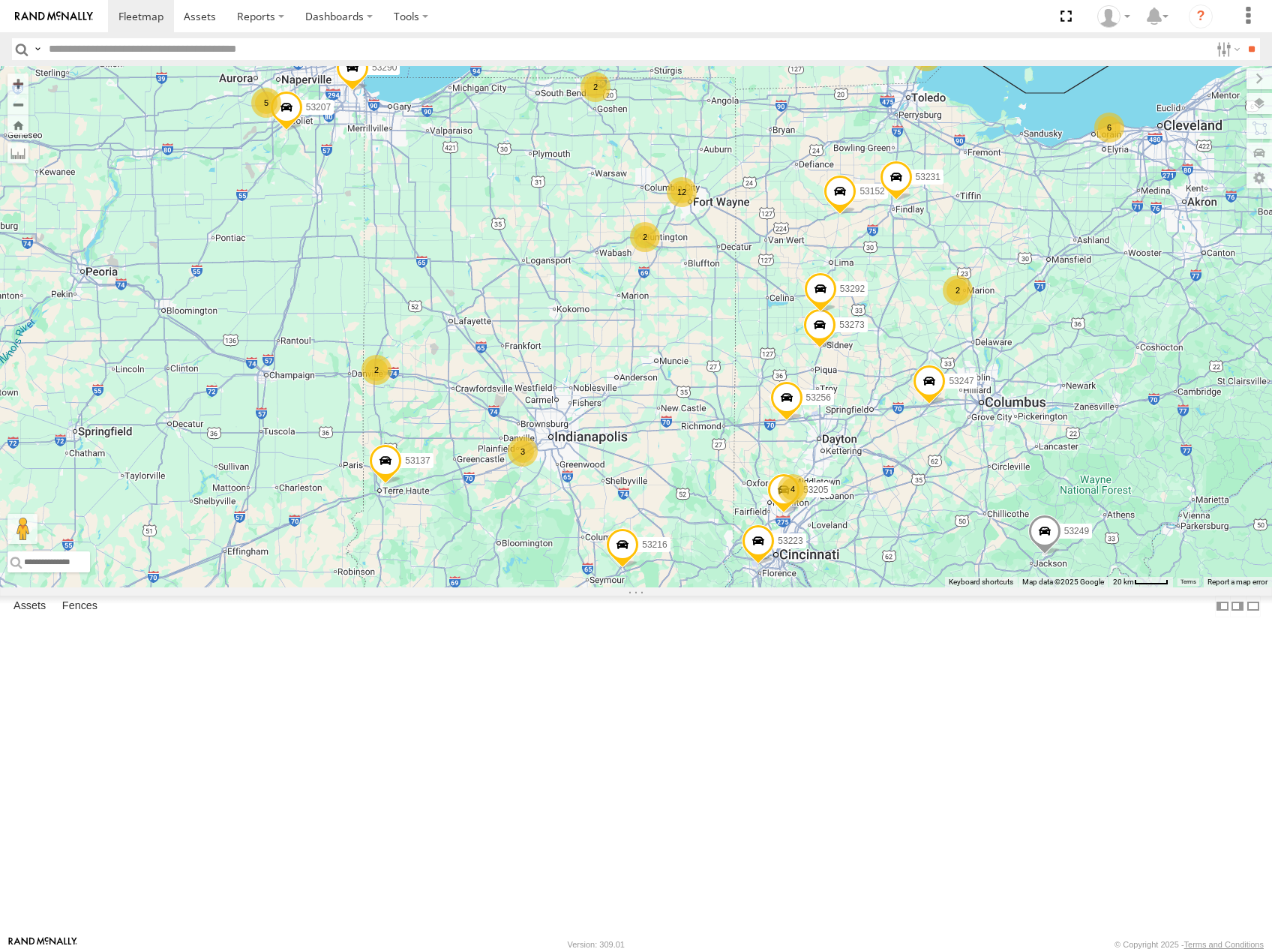
click at [817, 587] on div "53216 53247 53210 53103 53152 53142 53137 53249 53241 53281 53141 53264 53232 5…" at bounding box center [636, 326] width 1272 height 521
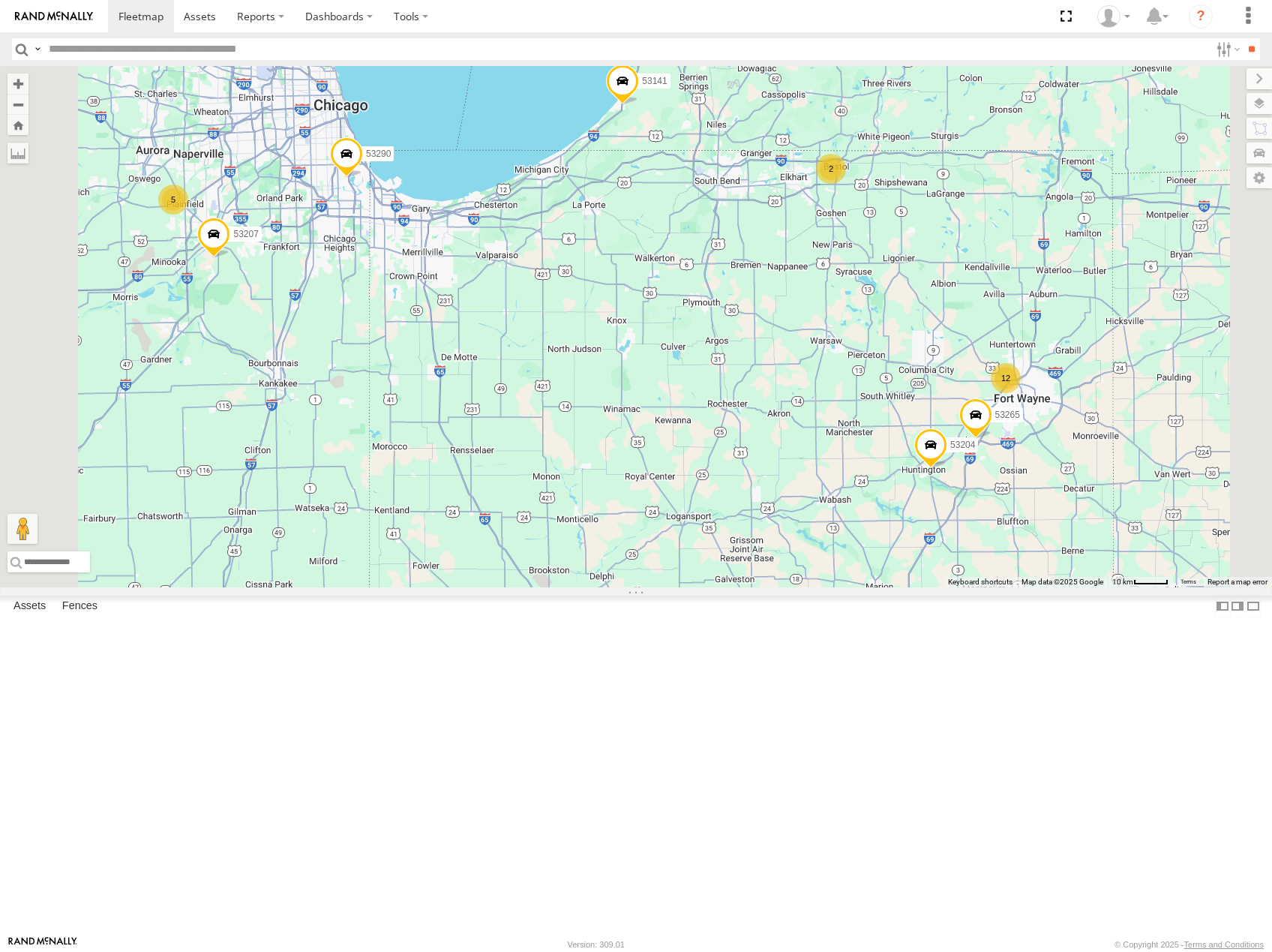
drag, startPoint x: 532, startPoint y: 491, endPoint x: 674, endPoint y: 526, distance: 146.2
click at [674, 526] on div "53216 53247 53210 53103 53152 53142 53137 53249 53241 53281 53141 53264 53232 5…" at bounding box center [636, 326] width 1272 height 521
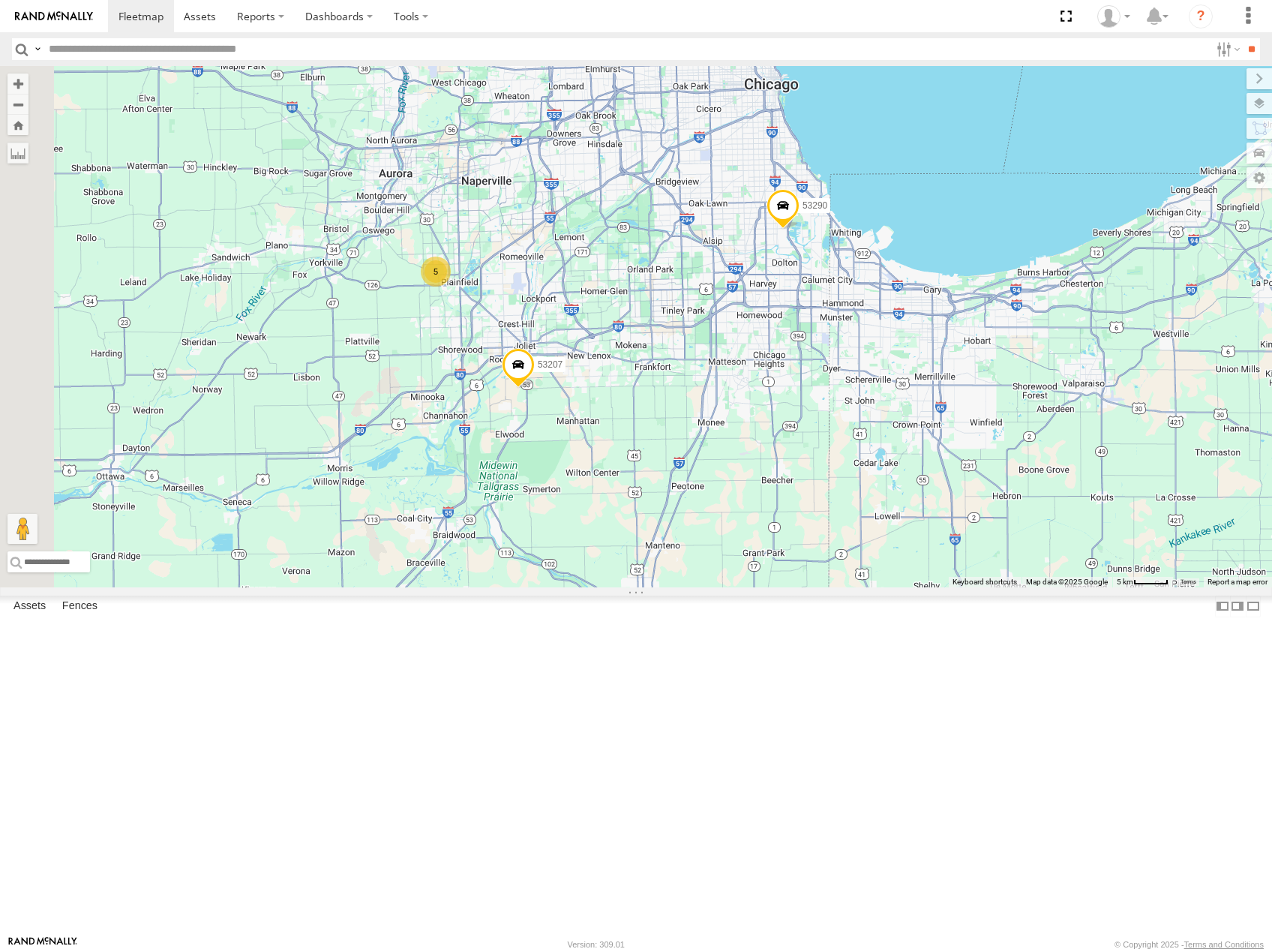
drag, startPoint x: 722, startPoint y: 463, endPoint x: 750, endPoint y: 478, distance: 31.8
click at [750, 478] on div "53216 53247 53210 53103 53152 53142 53137 53249 53241 53281 53141 53264 53232 5…" at bounding box center [636, 326] width 1272 height 521
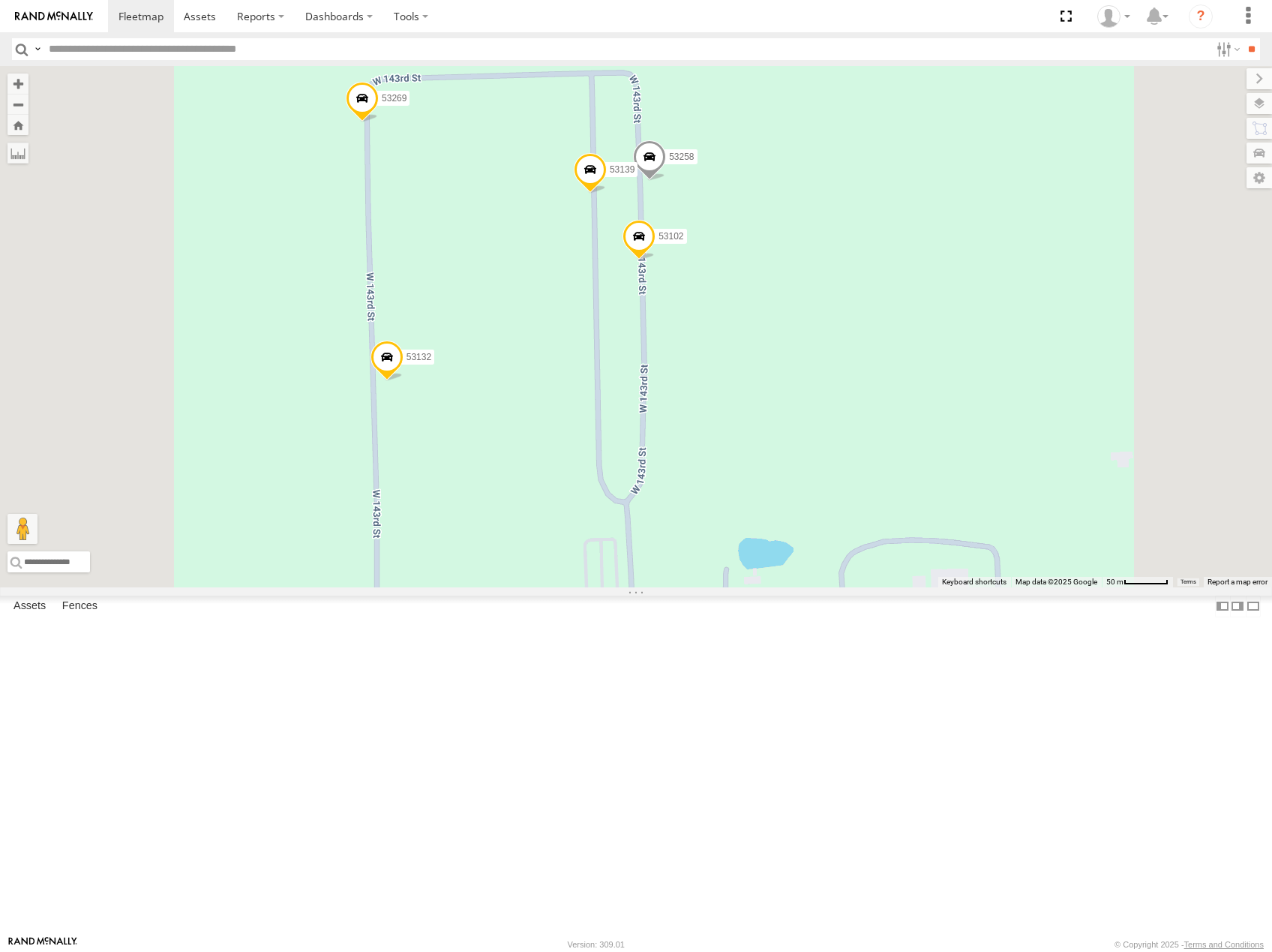
click at [0, 0] on span "Satellite" at bounding box center [0, 0] width 0 height 0
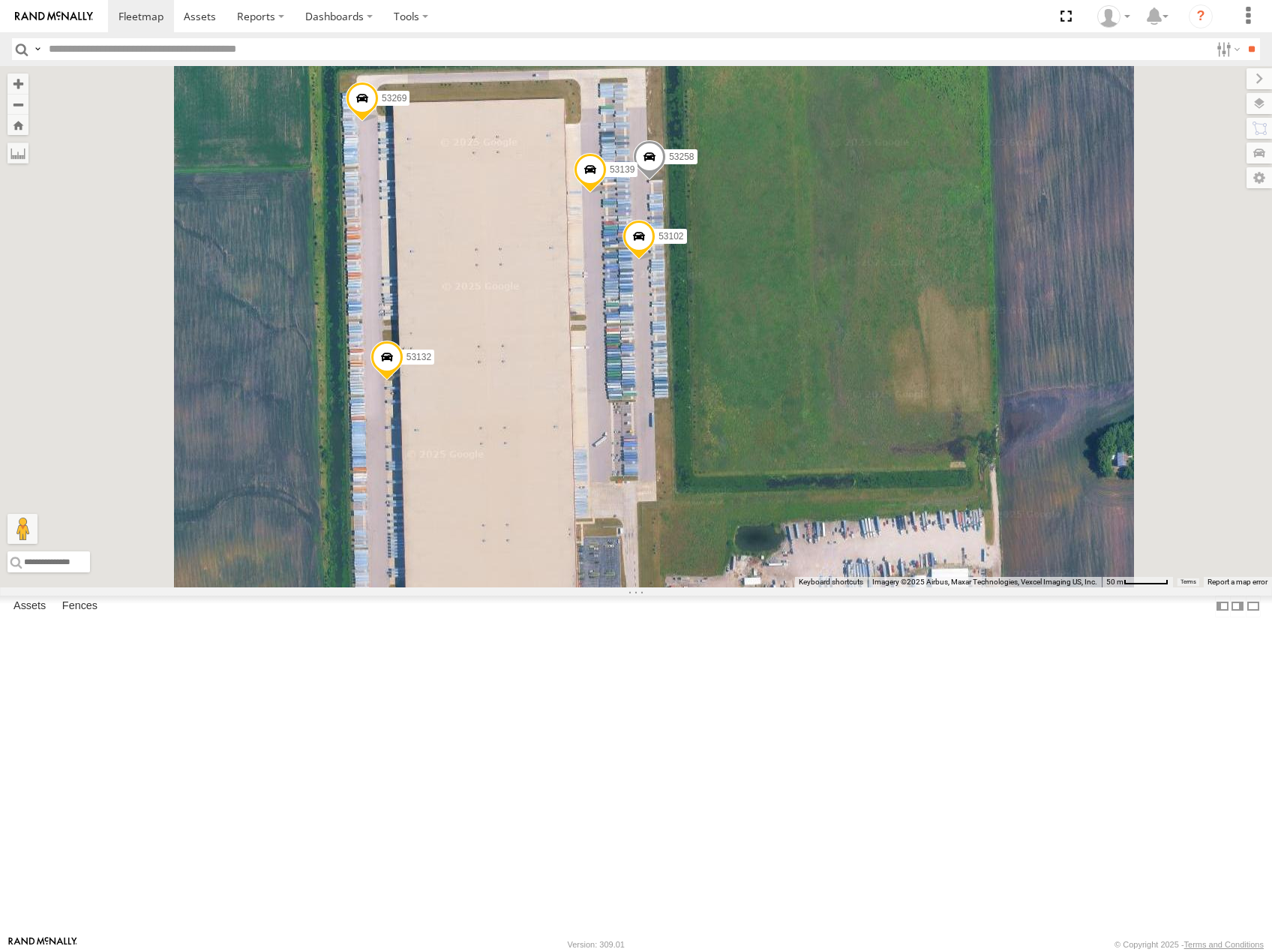
click at [666, 180] on span at bounding box center [649, 161] width 33 height 41
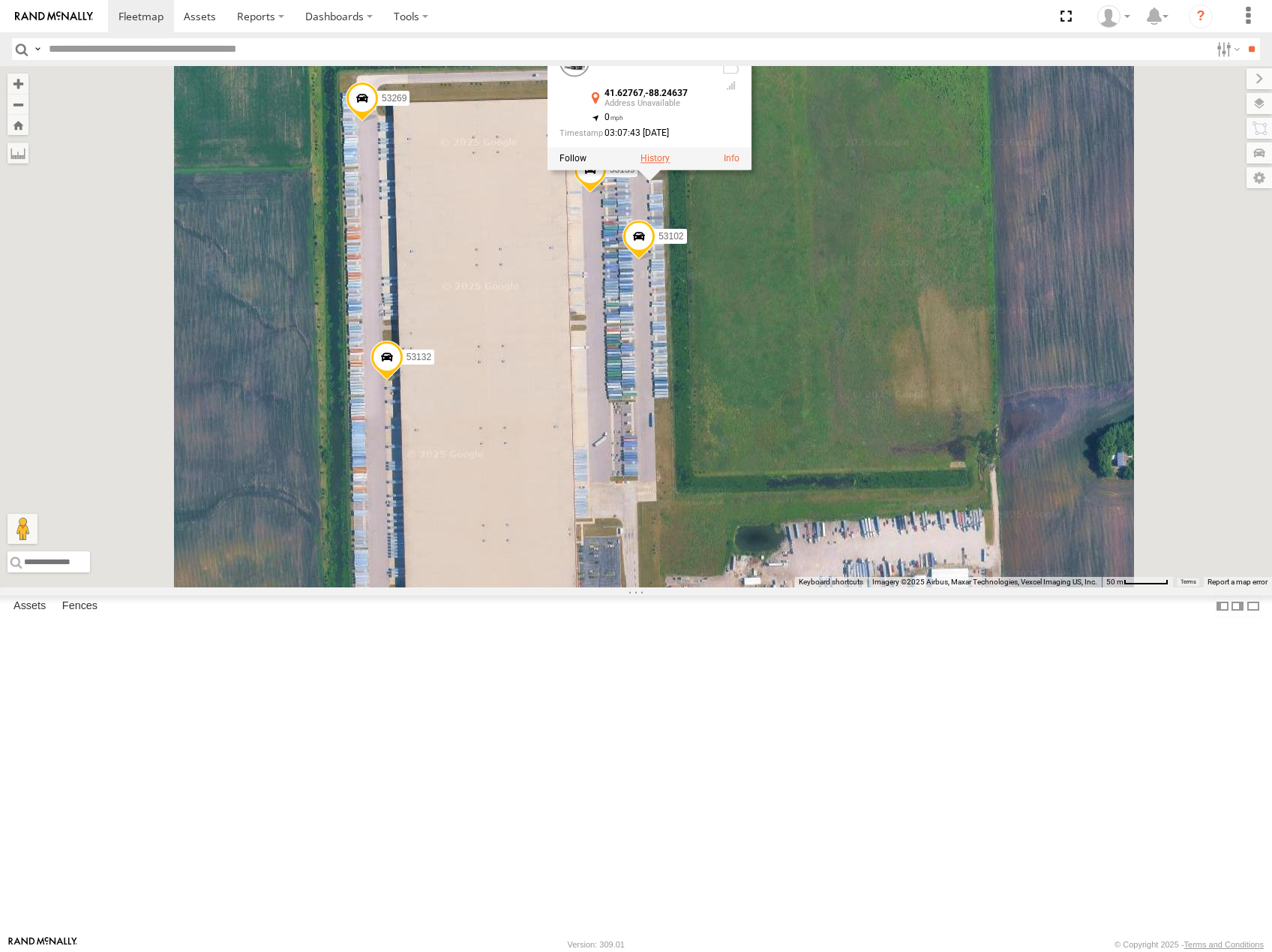
click at [670, 163] on label at bounding box center [655, 158] width 29 height 10
type input "**********"
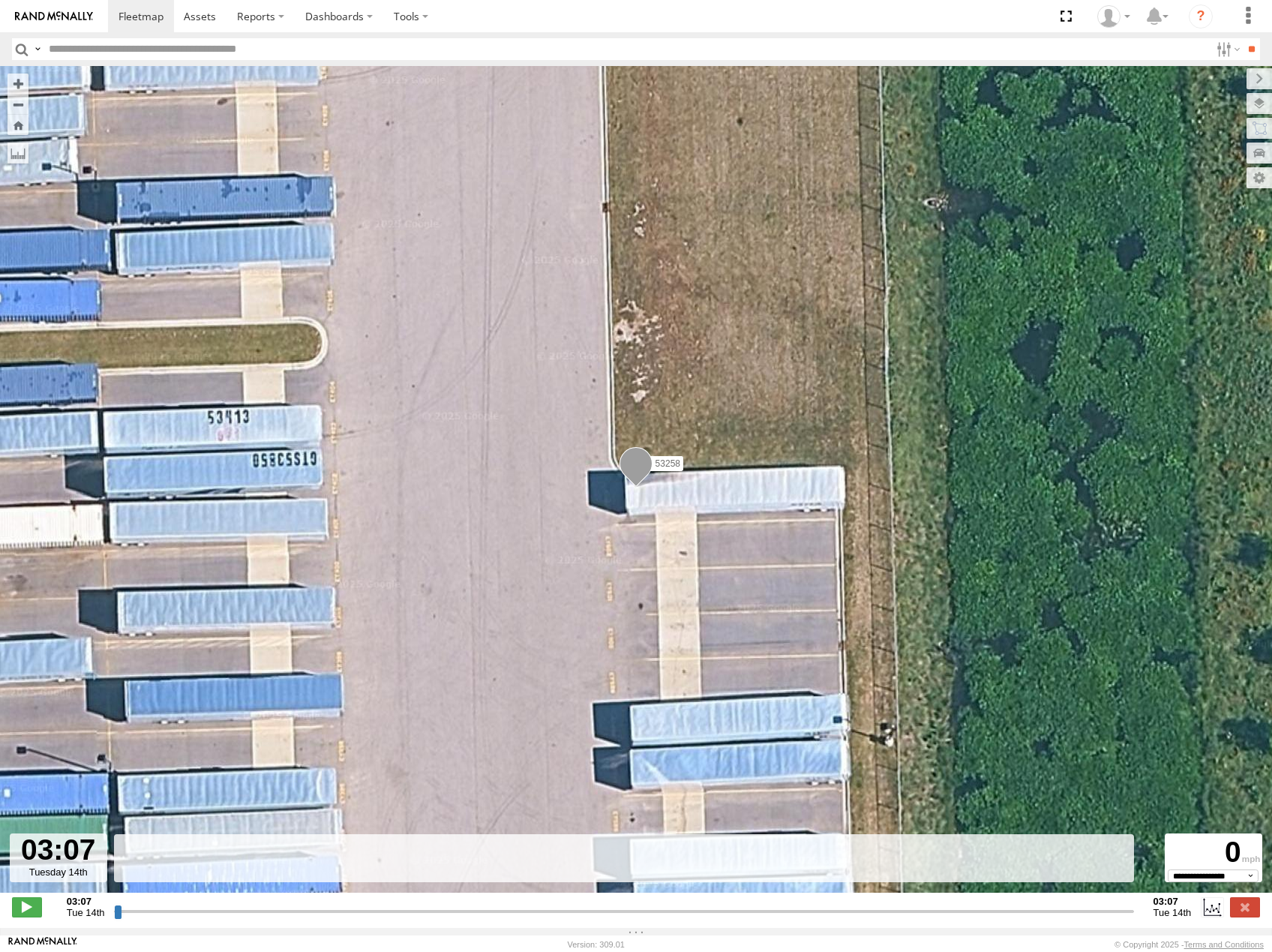
drag, startPoint x: 114, startPoint y: 919, endPoint x: 163, endPoint y: 251, distance: 669.8
click at [275, 913] on input "range" at bounding box center [623, 910] width 1019 height 14
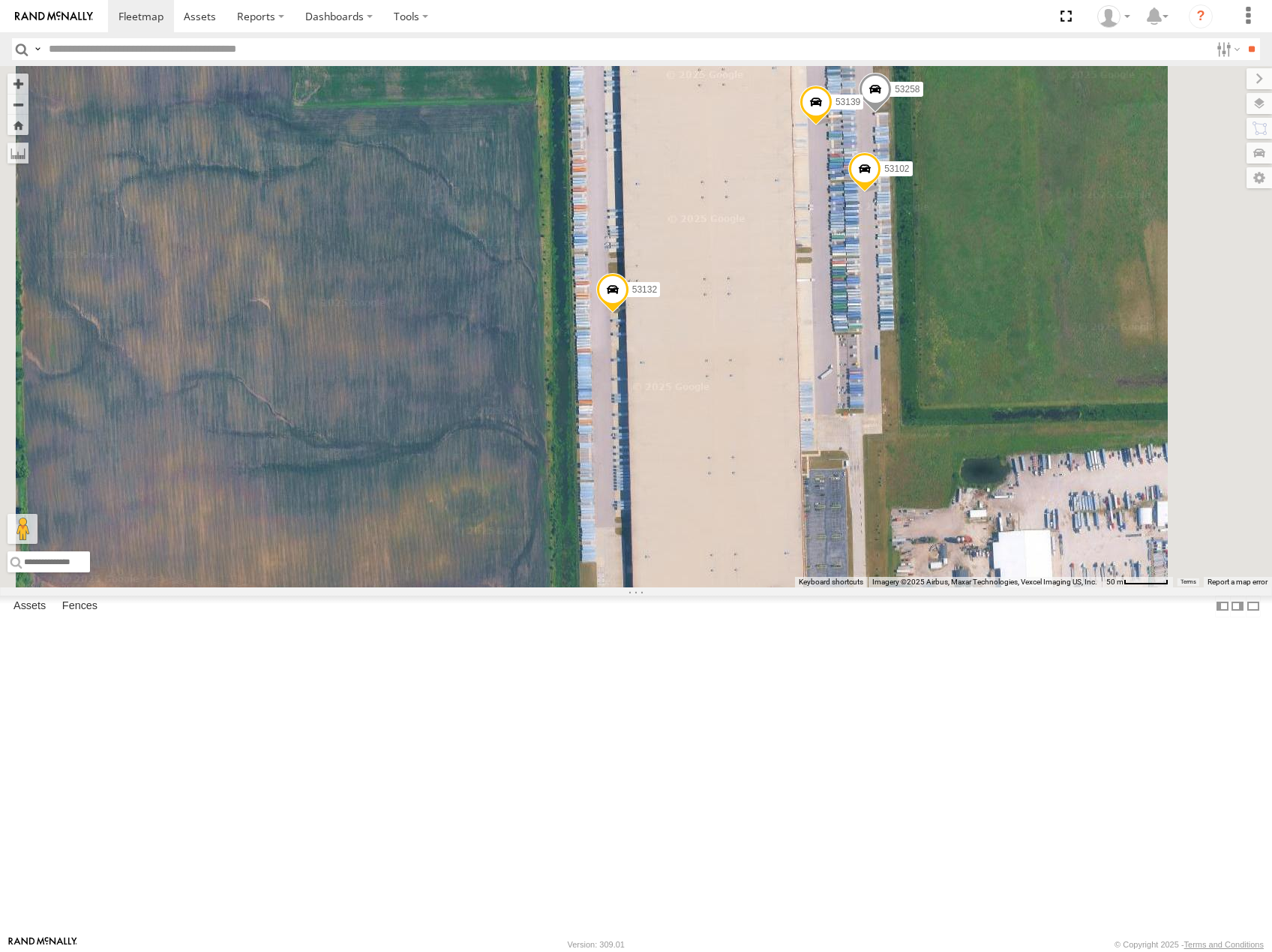
click at [629, 314] on span at bounding box center [612, 293] width 33 height 41
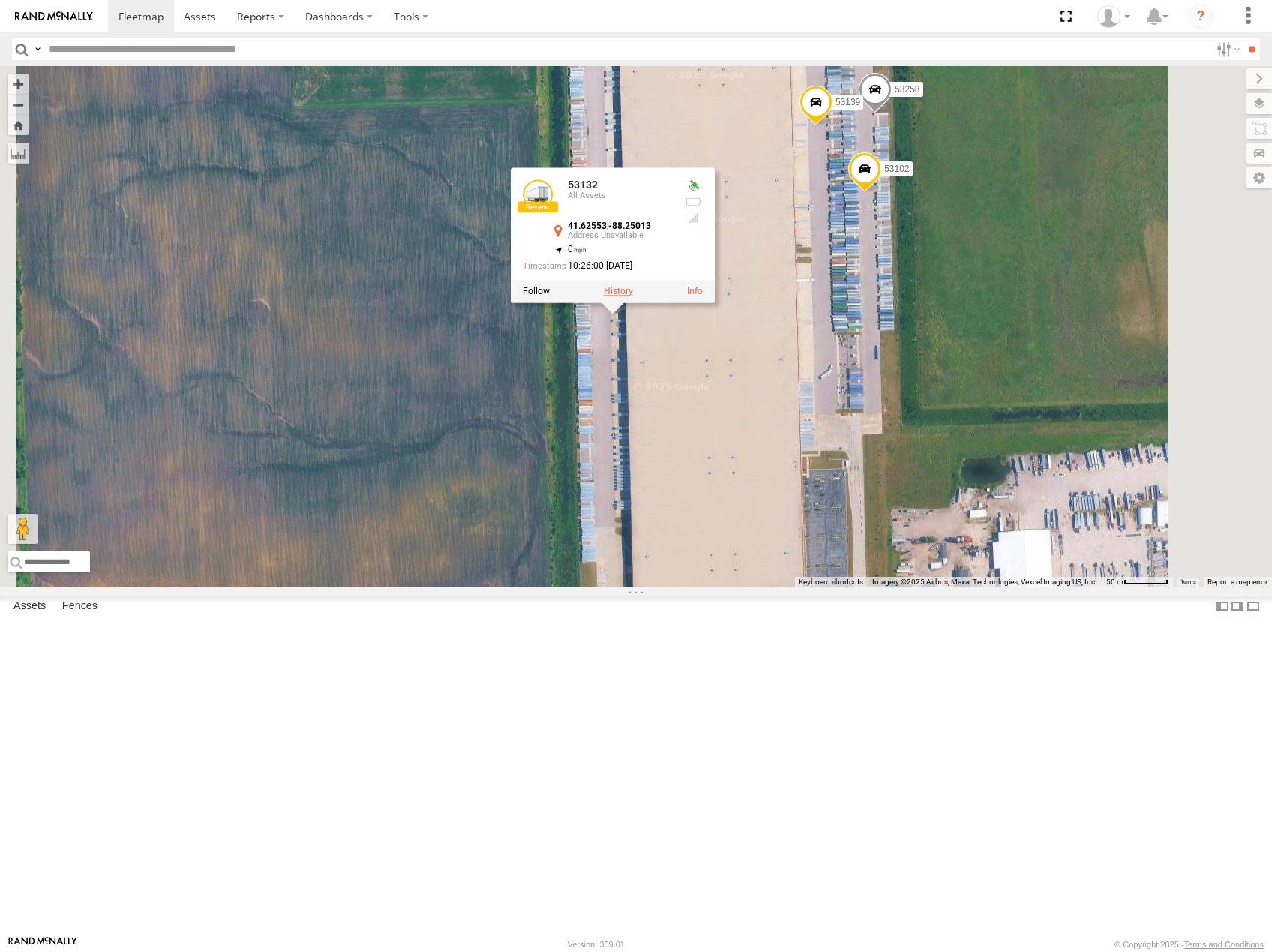
click at [633, 296] on label at bounding box center [618, 290] width 29 height 10
type input "**********"
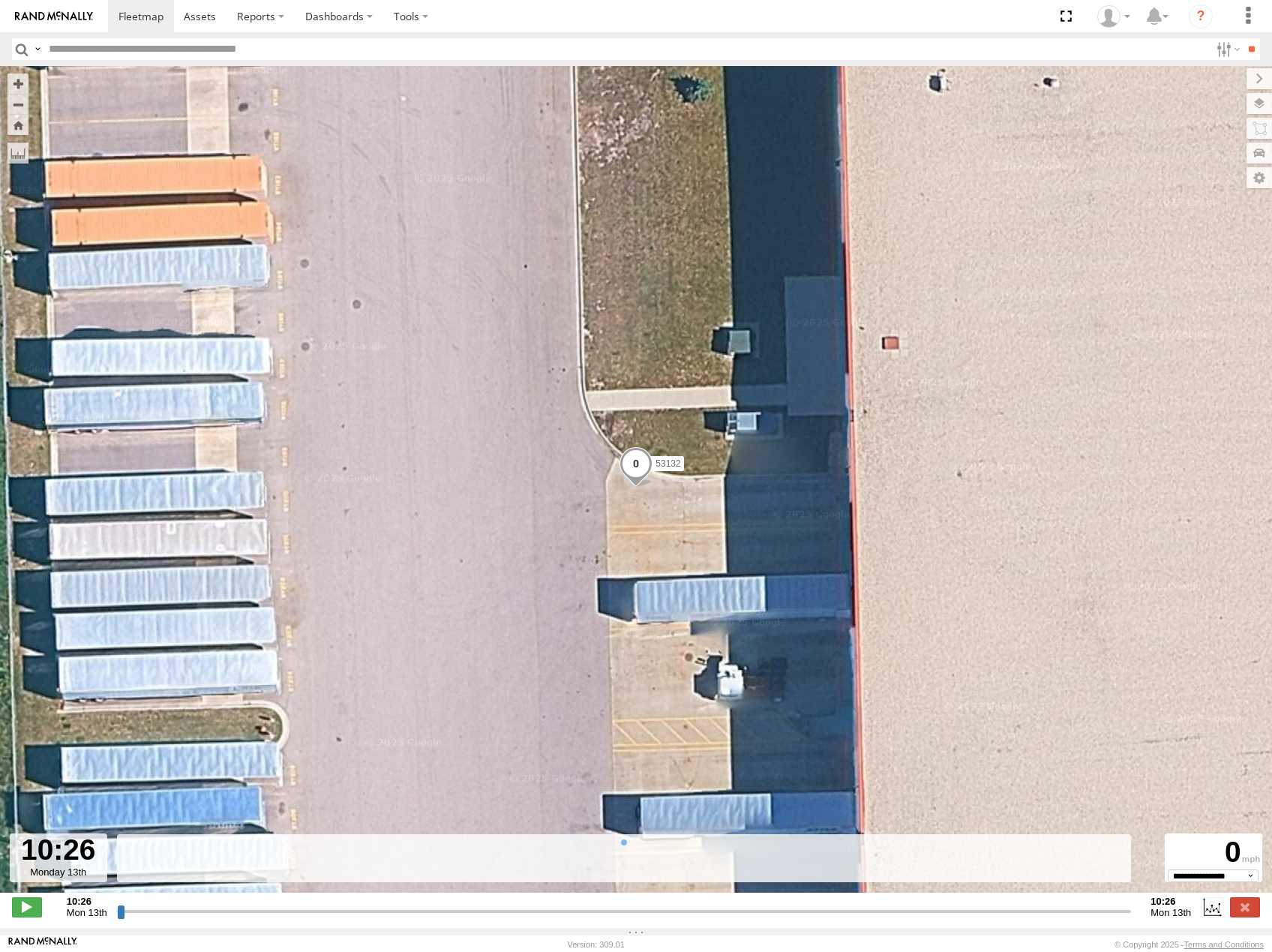
drag, startPoint x: 125, startPoint y: 921, endPoint x: 440, endPoint y: 903, distance: 315.5
click at [440, 911] on input "range" at bounding box center [624, 910] width 1015 height 14
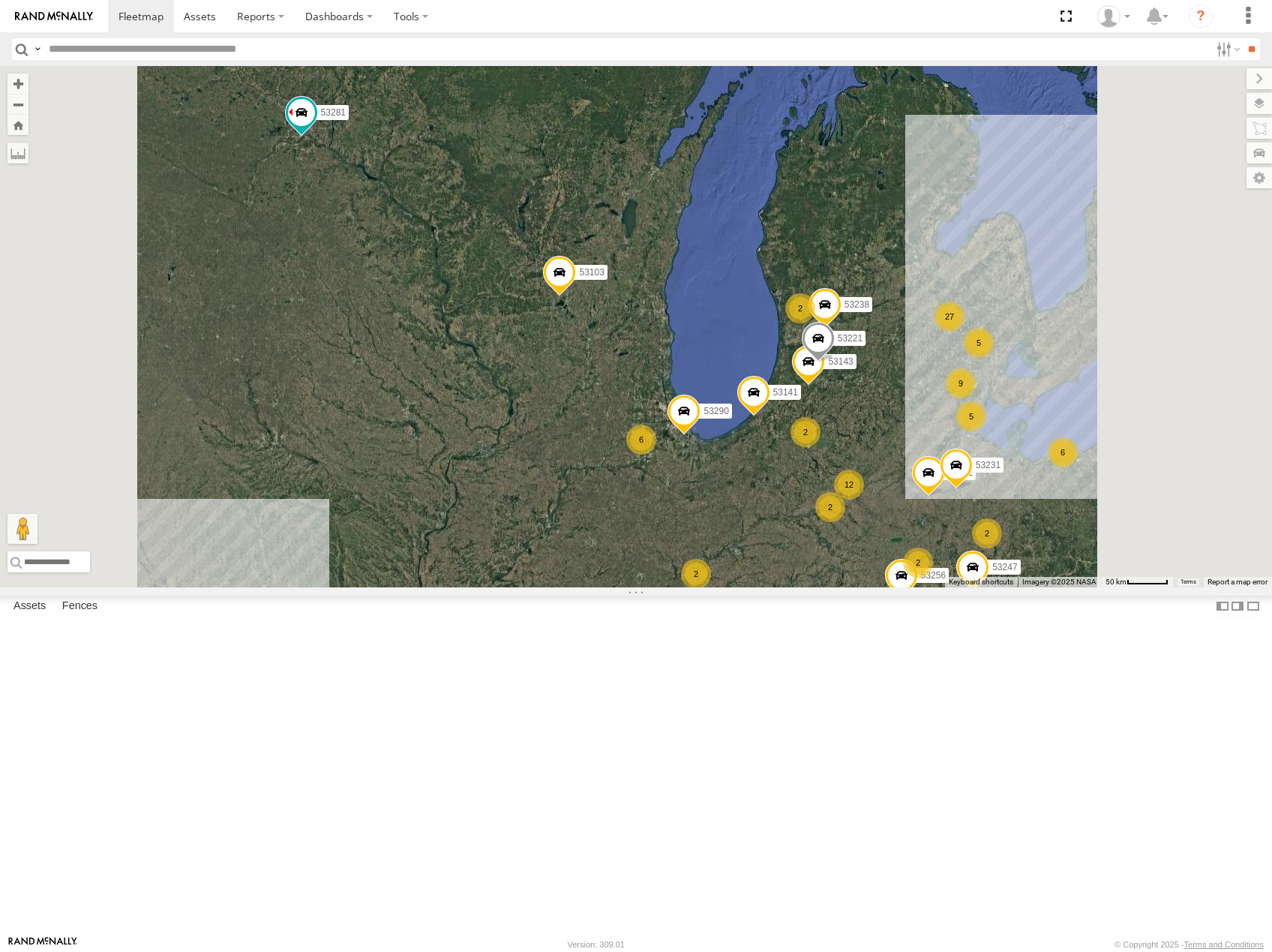
drag, startPoint x: 946, startPoint y: 689, endPoint x: 900, endPoint y: 539, distance: 156.9
click at [900, 540] on div "53281 53264 53216 53247 53210 53103 53152 53142 53137 53249 53241 53141 53232 5…" at bounding box center [636, 326] width 1272 height 521
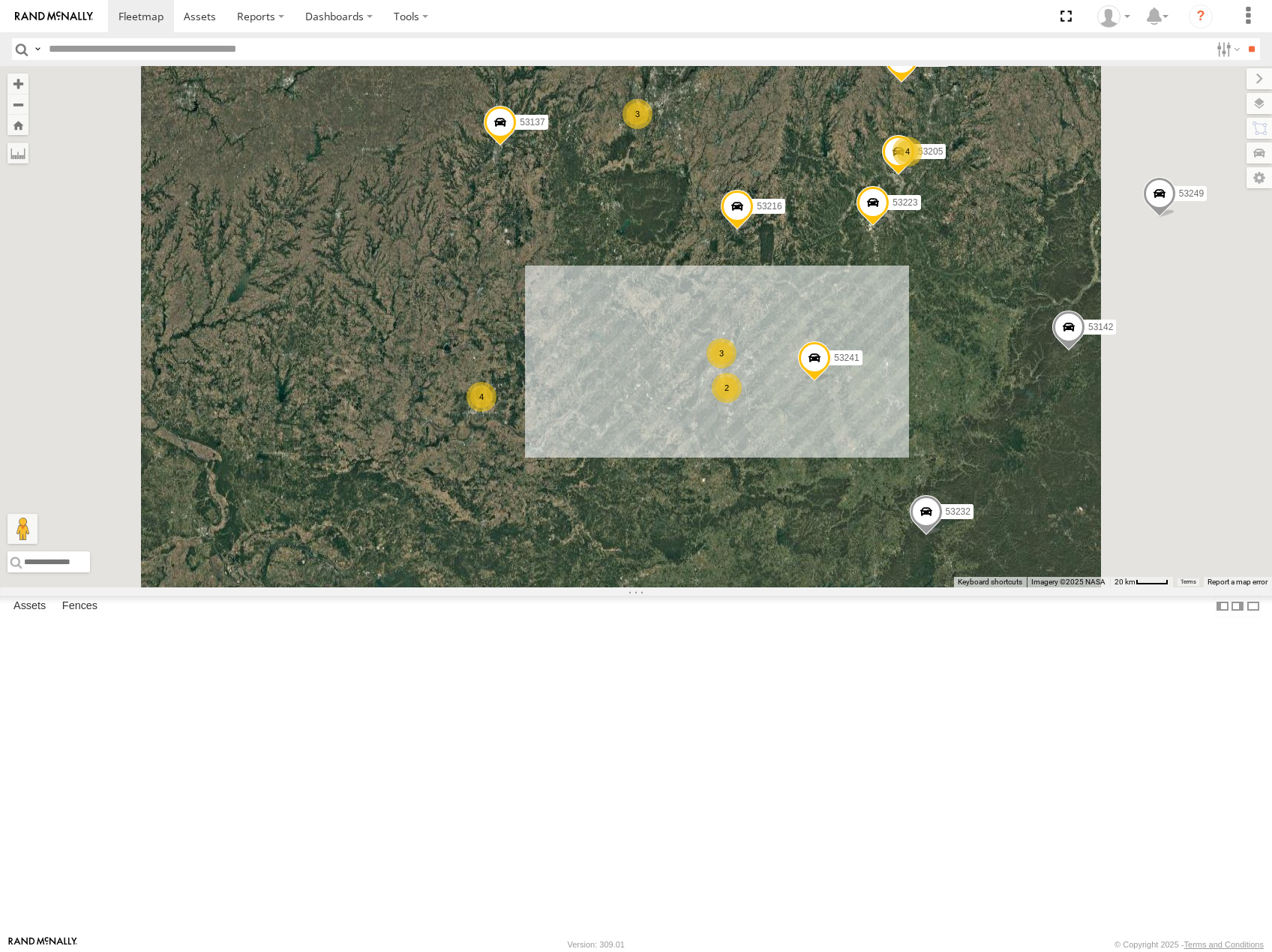
drag, startPoint x: 783, startPoint y: 404, endPoint x: 904, endPoint y: 540, distance: 182.0
click at [904, 540] on div "53281 53264 53216 53247 53210 53103 53152 53142 53137 53249 53241 53141 53232 5…" at bounding box center [636, 326] width 1272 height 521
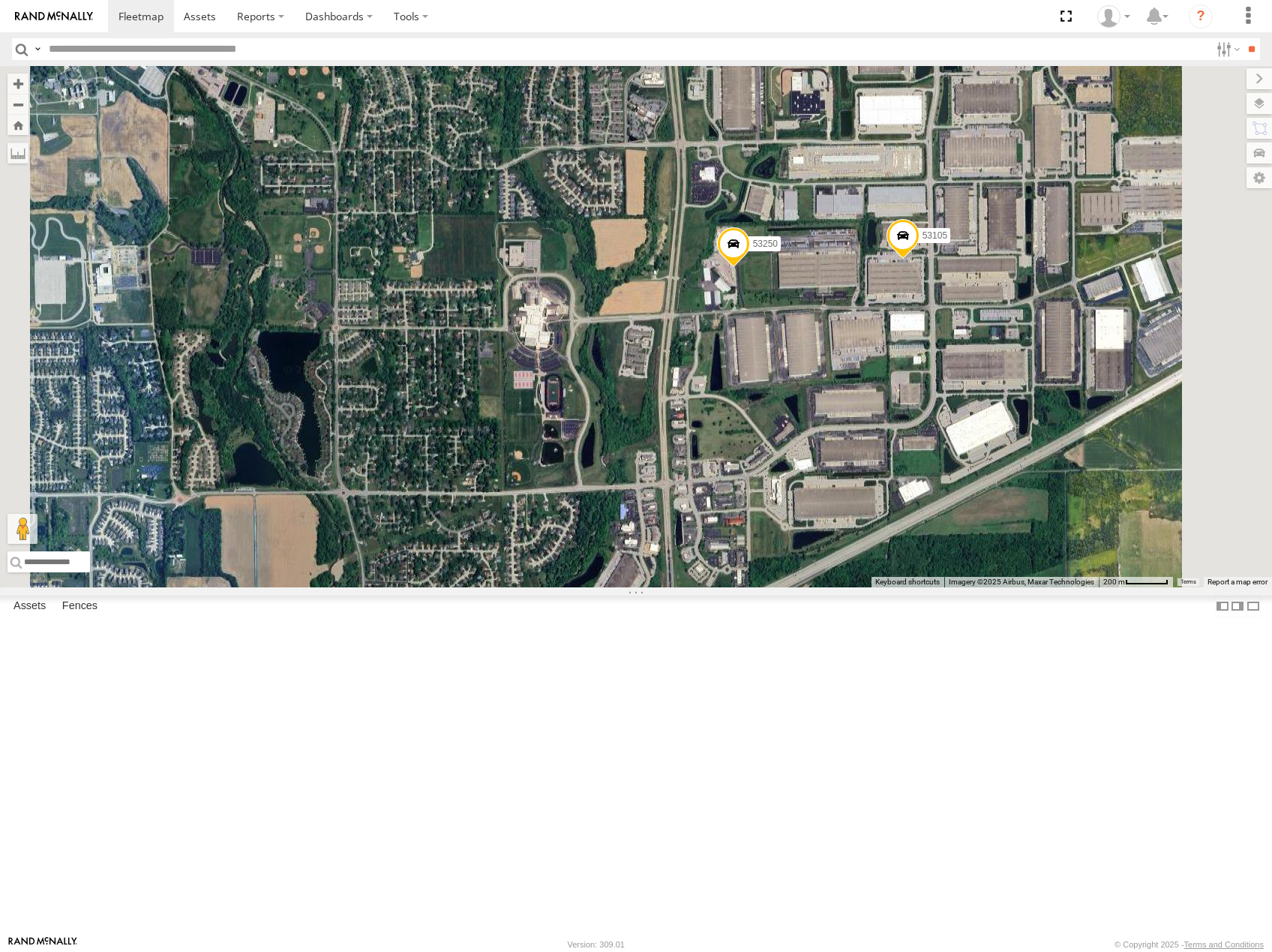
drag, startPoint x: 1069, startPoint y: 558, endPoint x: 958, endPoint y: 495, distance: 127.6
click at [958, 496] on div "53281 53264 53216 53247 53210 53103 53152 53142 53137 53249 53241 53141 53232 5…" at bounding box center [636, 326] width 1272 height 521
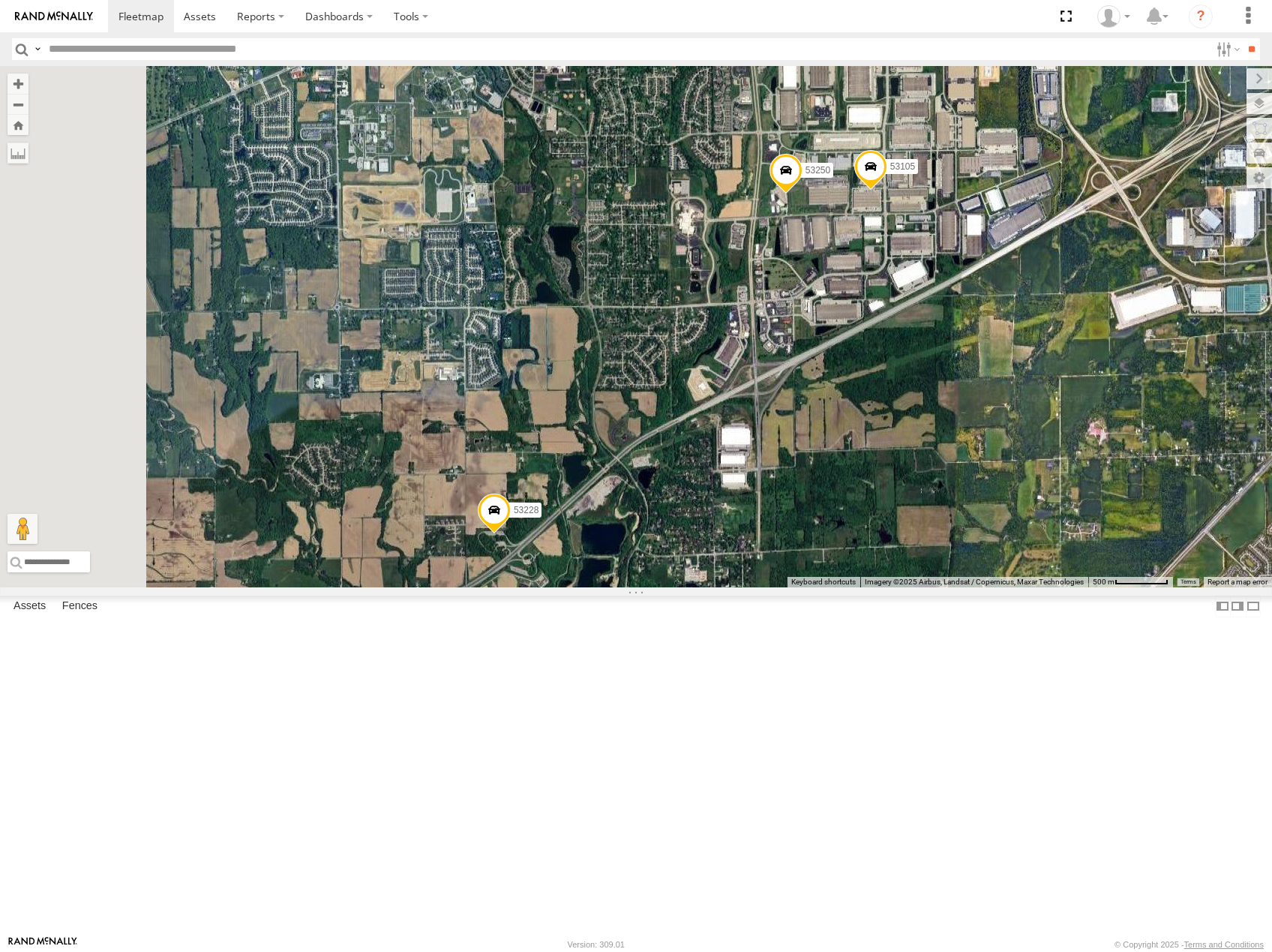
drag, startPoint x: 977, startPoint y: 452, endPoint x: 913, endPoint y: 497, distance: 78.2
click at [977, 452] on div "53281 53264 53216 53247 53210 53103 53152 53142 53137 53249 53241 53141 53232 5…" at bounding box center [636, 326] width 1272 height 521
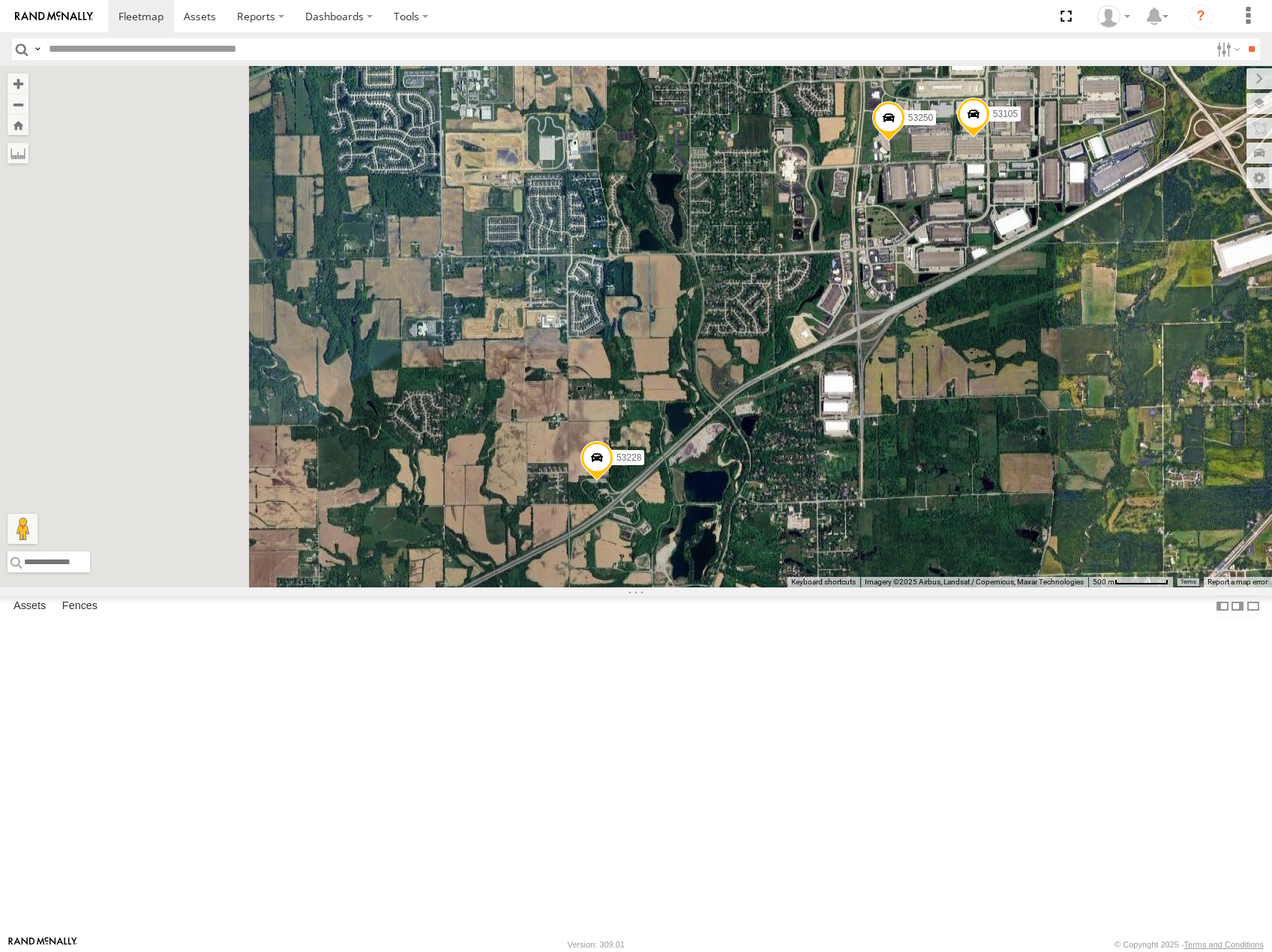
drag, startPoint x: 767, startPoint y: 703, endPoint x: 851, endPoint y: 679, distance: 87.4
click at [851, 587] on div "53281 53264 53216 53247 53210 53103 53152 53142 53137 53249 53241 53141 53232 5…" at bounding box center [636, 326] width 1272 height 521
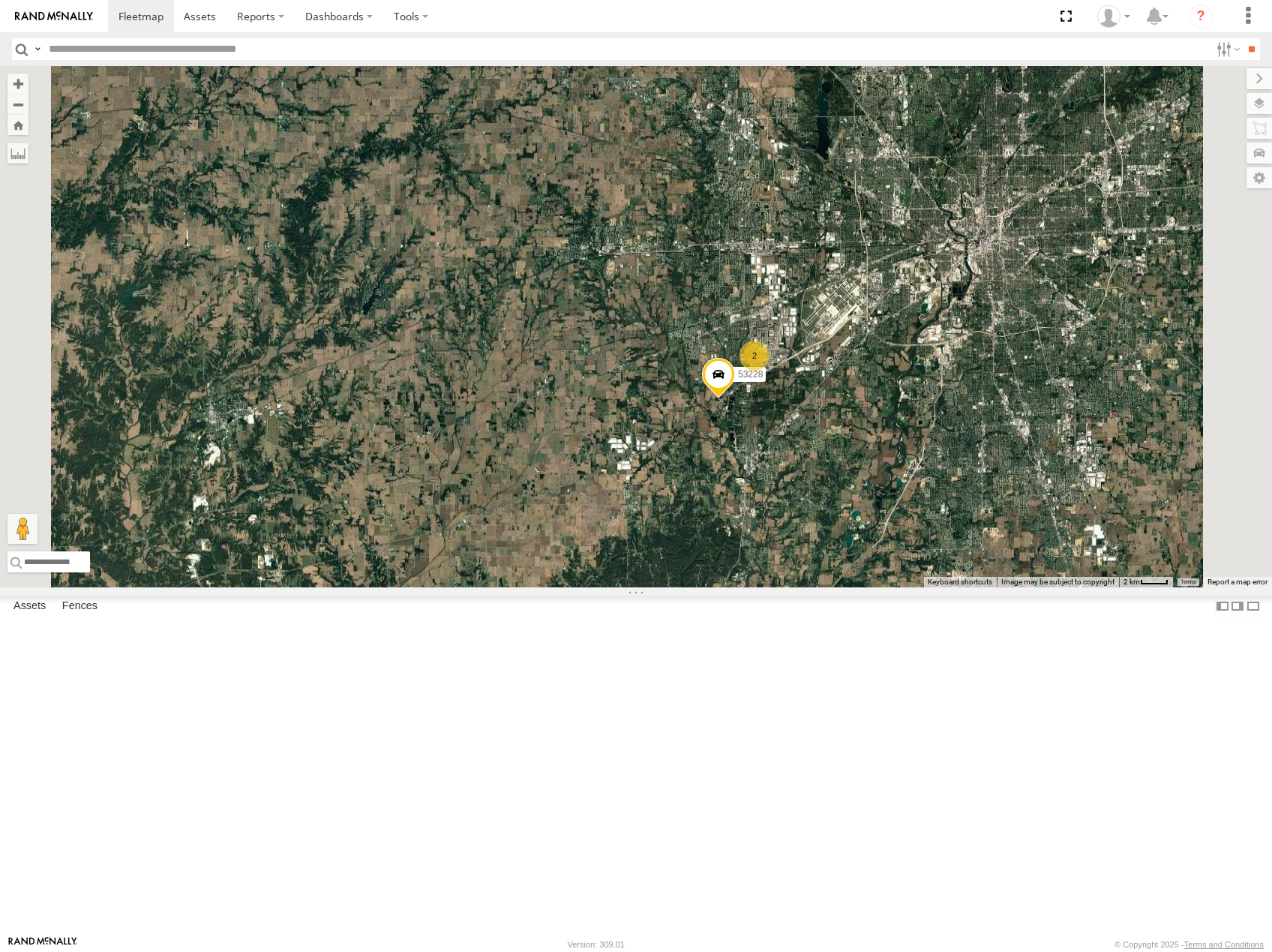
drag, startPoint x: 1106, startPoint y: 475, endPoint x: 1093, endPoint y: 485, distance: 16.4
click at [1093, 485] on div "53281 53264 53216 53247 53210 53103 53152 53142 53137 53249 53241 53141 53232 5…" at bounding box center [636, 326] width 1272 height 521
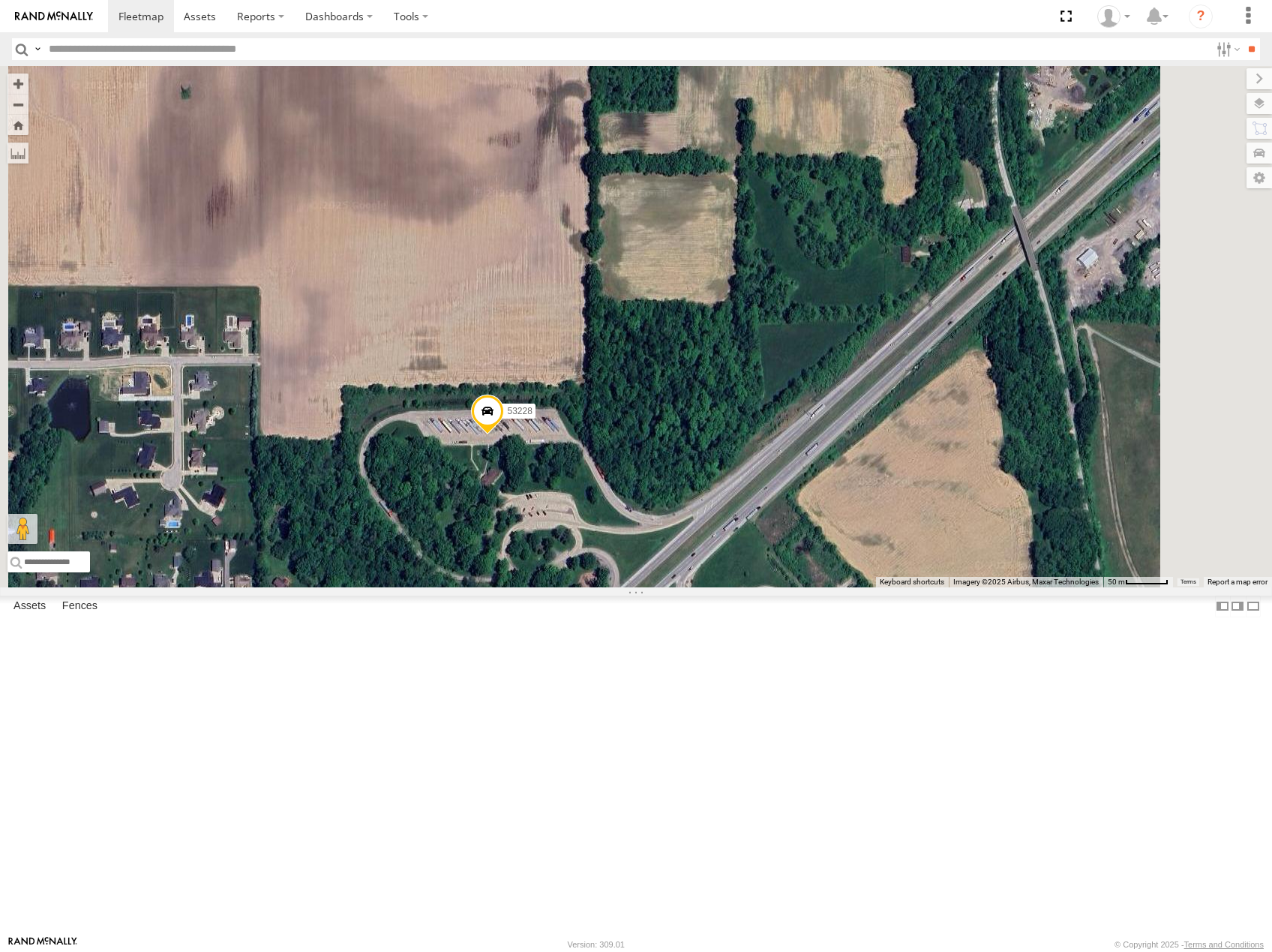
drag, startPoint x: 1106, startPoint y: 368, endPoint x: 993, endPoint y: 464, distance: 148.3
click at [993, 464] on div "53281 53264 53216 53247 53210 53103 53152 53142 53137 53249 53241 53141 53232 5…" at bounding box center [636, 326] width 1272 height 521
